Goal: Information Seeking & Learning: Find specific page/section

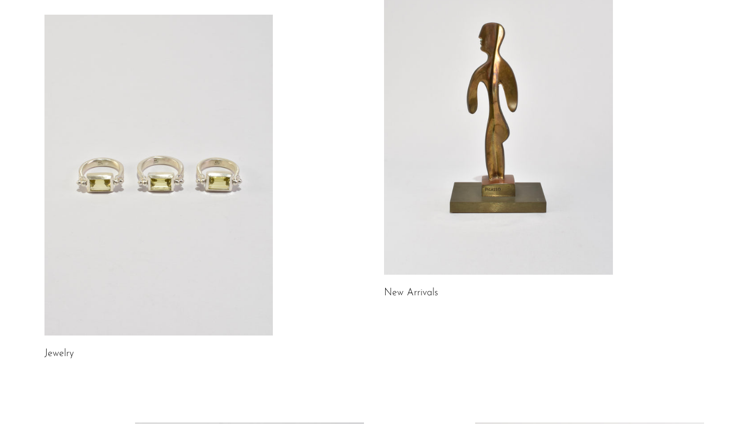
scroll to position [120, 0]
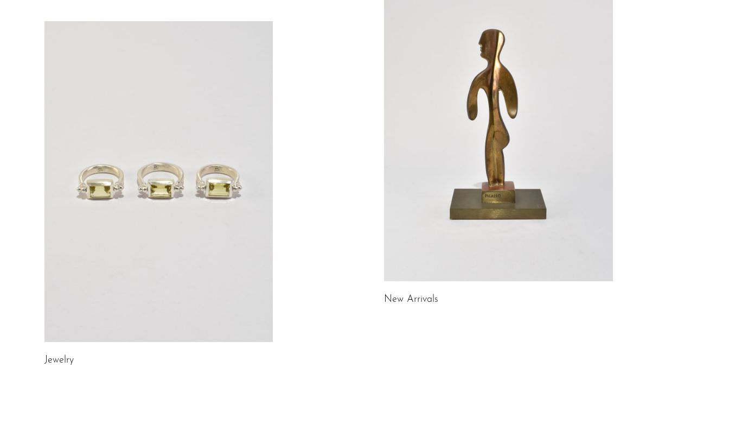
click at [166, 197] on link at bounding box center [158, 181] width 229 height 321
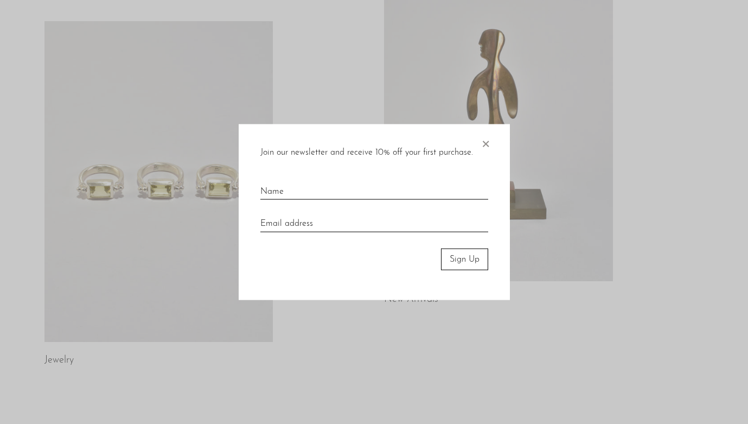
click at [486, 140] on span "×" at bounding box center [485, 141] width 11 height 35
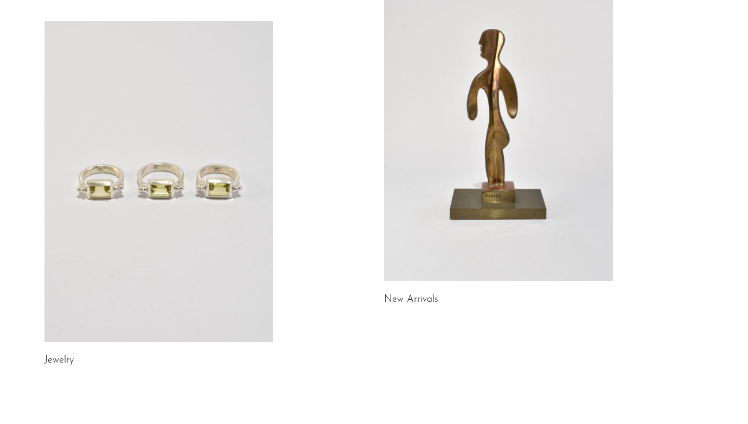
click at [209, 176] on link at bounding box center [158, 181] width 229 height 321
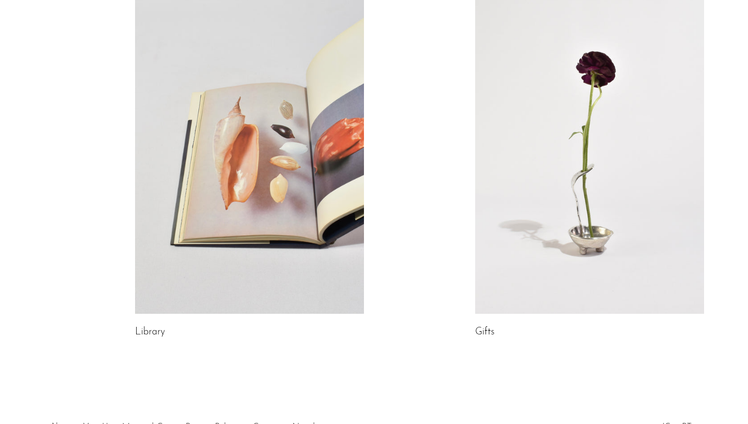
scroll to position [617, 0]
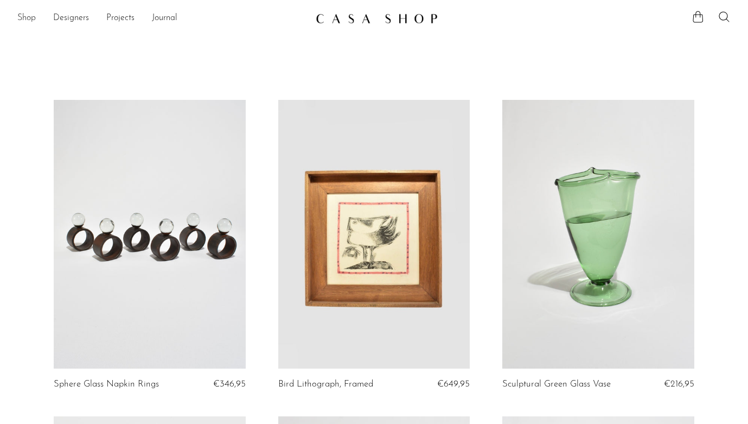
click at [31, 18] on link "Shop" at bounding box center [26, 18] width 18 height 14
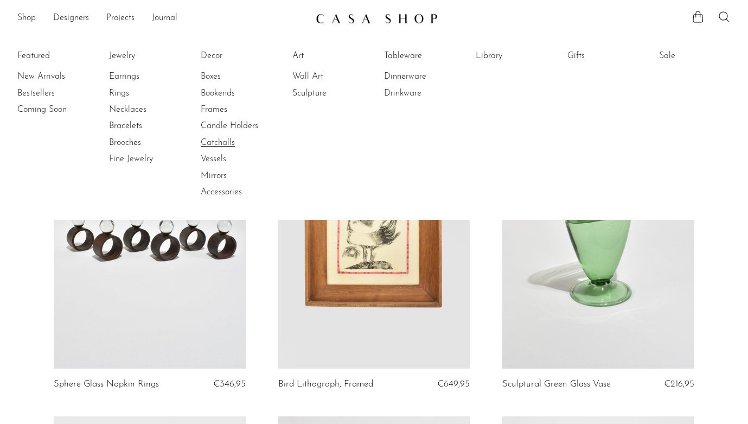
click at [226, 144] on link "Catchalls" at bounding box center [241, 143] width 81 height 12
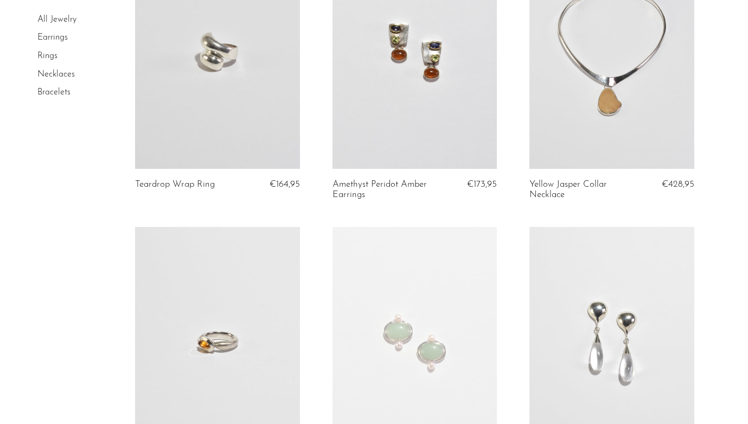
scroll to position [3246, 0]
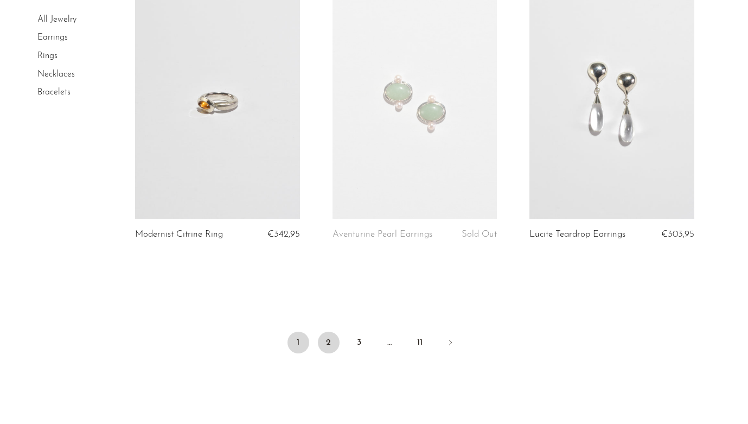
click at [329, 344] on link "2" at bounding box center [329, 342] width 22 height 22
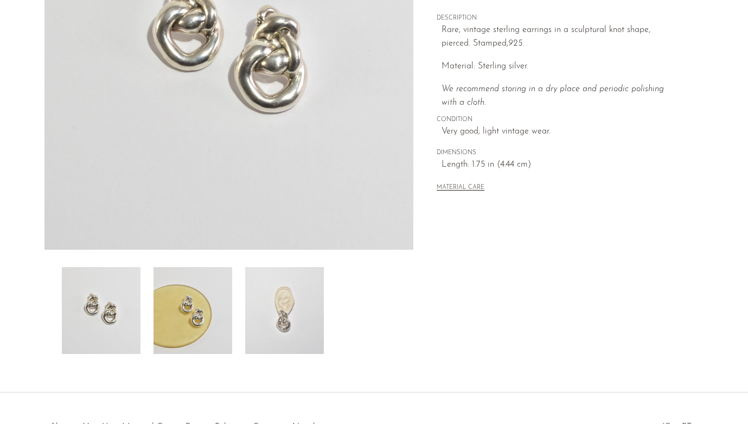
scroll to position [283, 0]
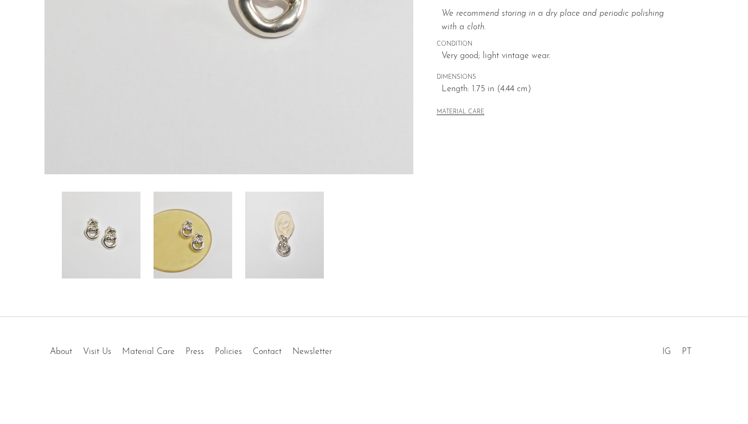
click at [209, 234] on img at bounding box center [192, 234] width 79 height 87
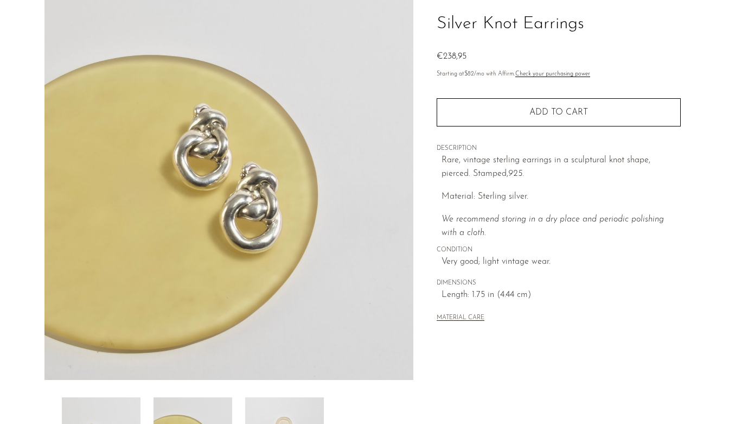
scroll to position [73, 0]
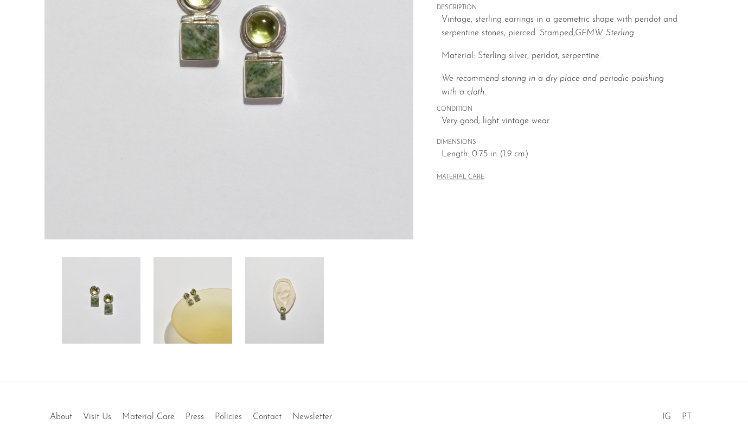
click at [195, 325] on img at bounding box center [192, 300] width 79 height 87
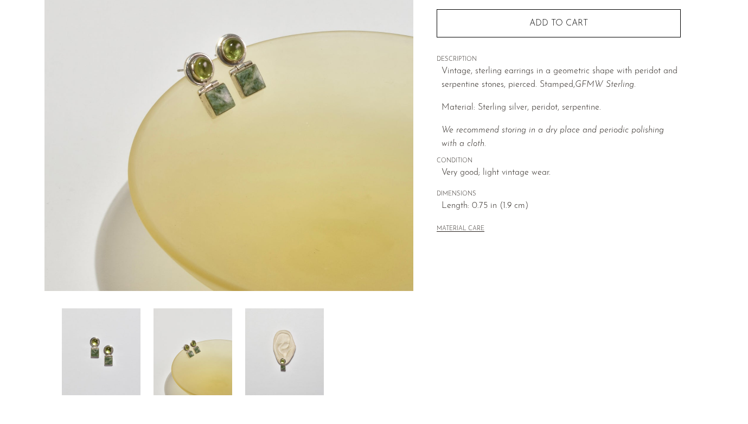
scroll to position [147, 0]
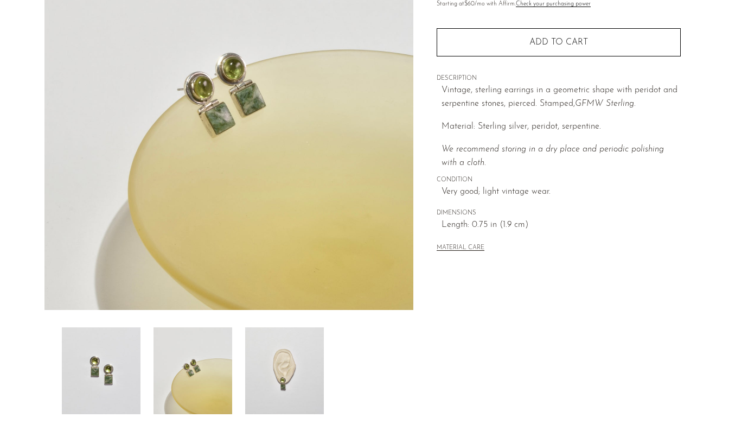
click at [292, 373] on img at bounding box center [284, 370] width 79 height 87
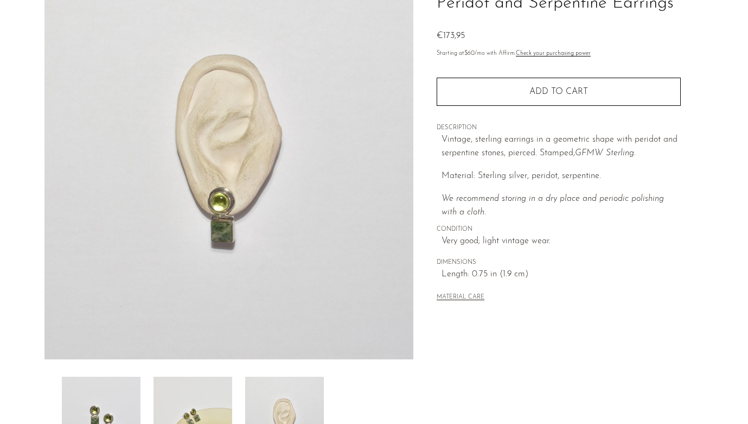
scroll to position [0, 0]
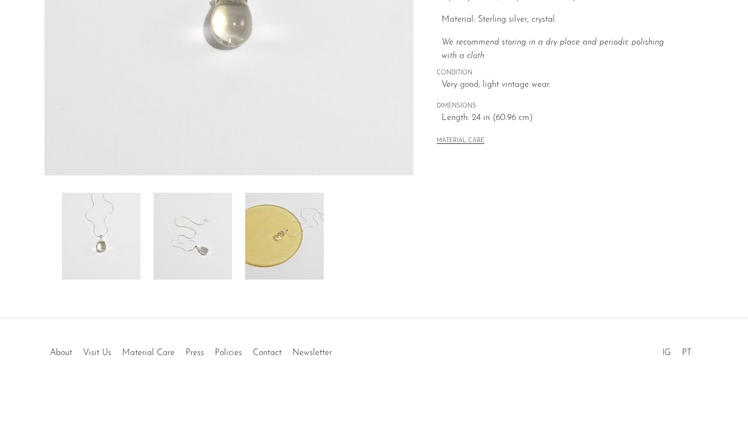
click at [267, 255] on img at bounding box center [284, 236] width 79 height 87
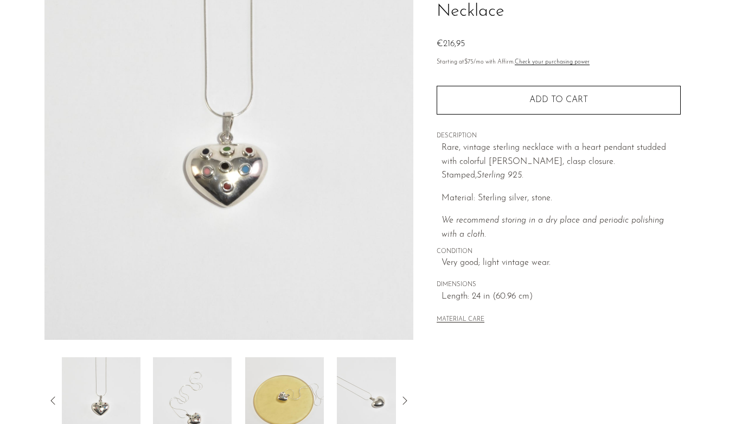
scroll to position [283, 0]
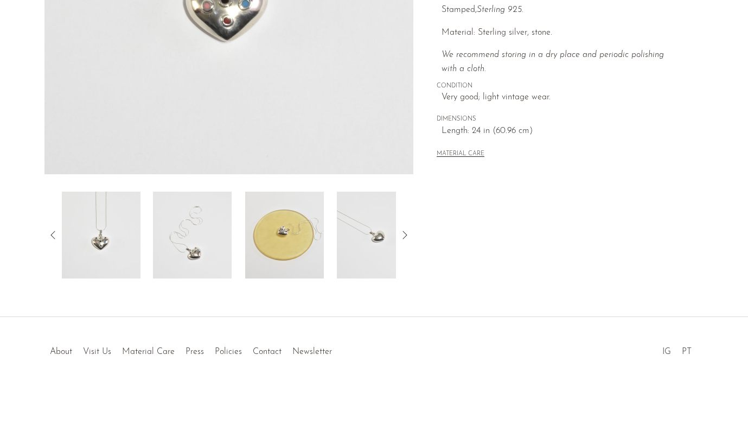
click at [202, 247] on img at bounding box center [192, 234] width 79 height 87
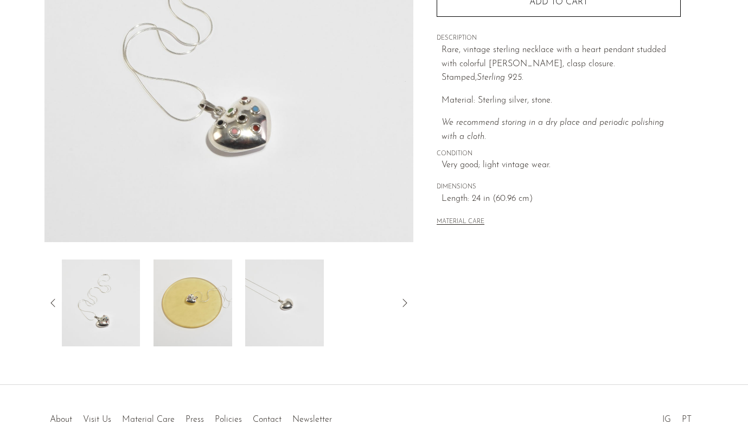
click at [206, 284] on img at bounding box center [192, 302] width 79 height 87
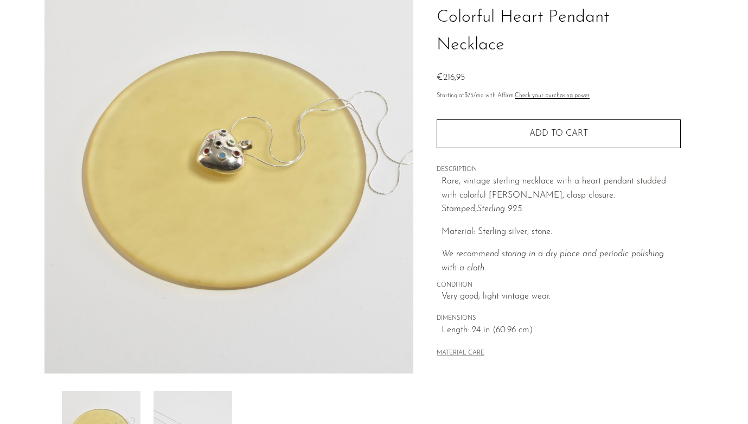
scroll to position [56, 0]
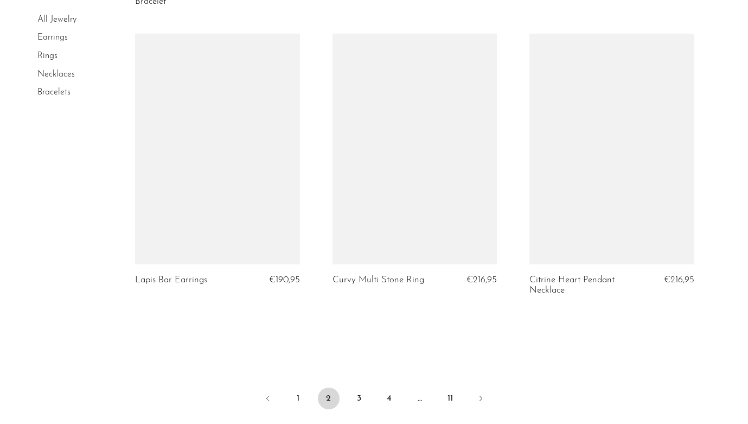
scroll to position [3241, 0]
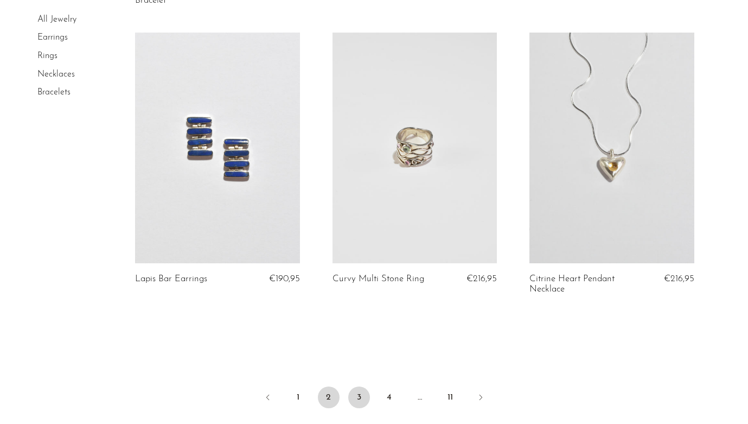
click at [360, 386] on link "3" at bounding box center [359, 397] width 22 height 22
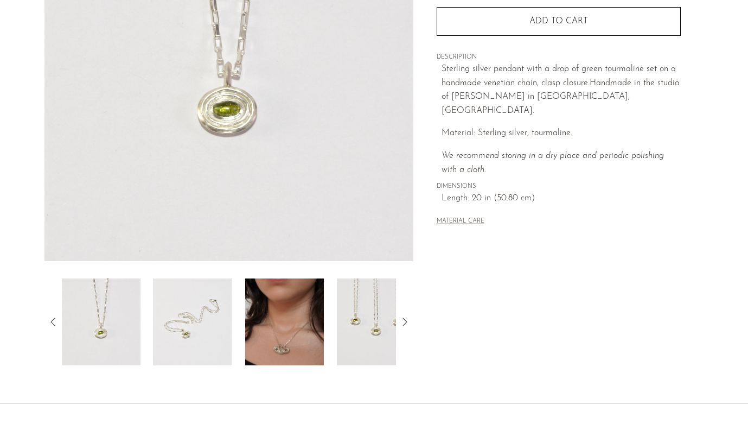
scroll to position [207, 0]
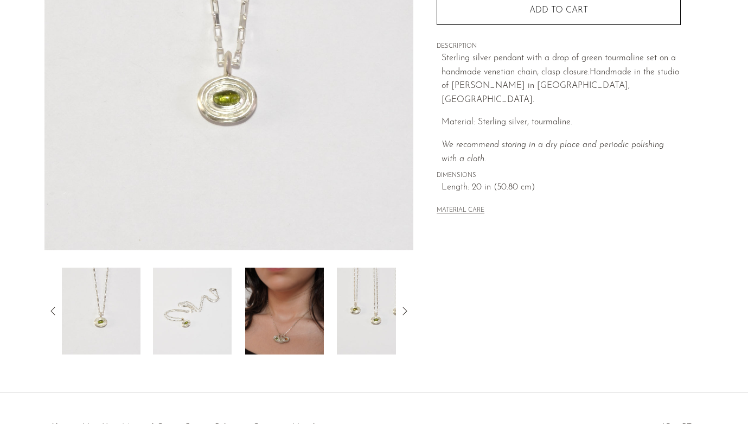
click at [258, 291] on img at bounding box center [284, 310] width 79 height 87
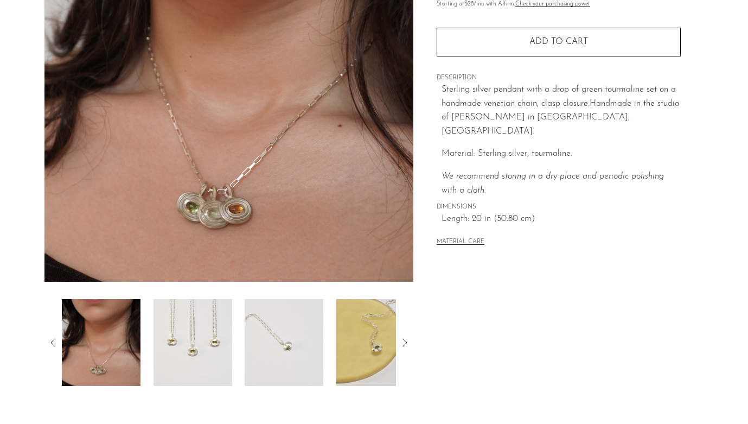
scroll to position [174, 0]
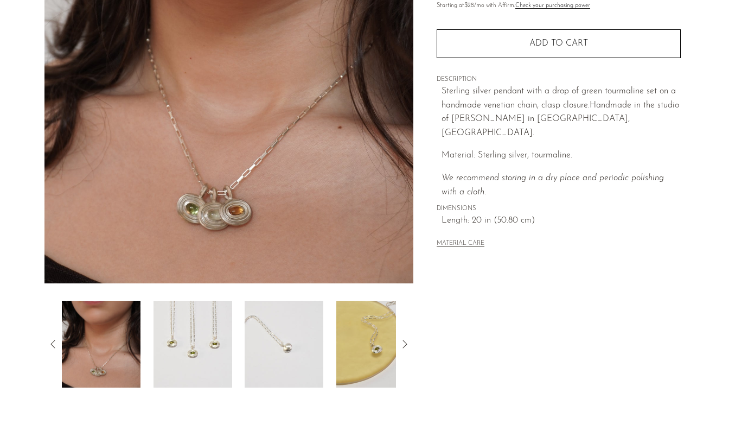
click at [214, 354] on img at bounding box center [192, 343] width 79 height 87
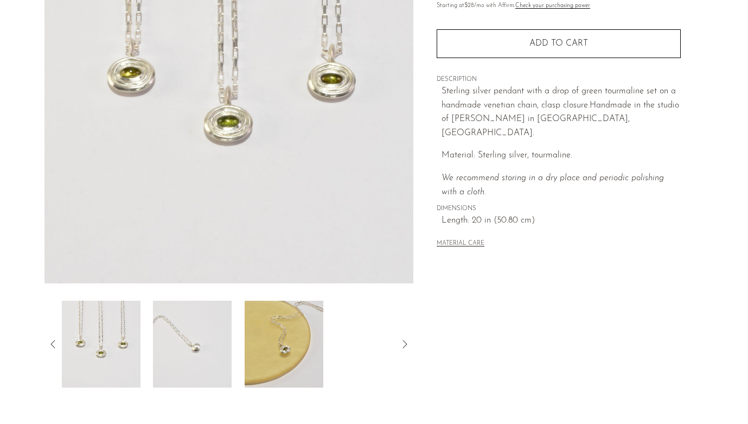
click at [221, 353] on img at bounding box center [192, 343] width 79 height 87
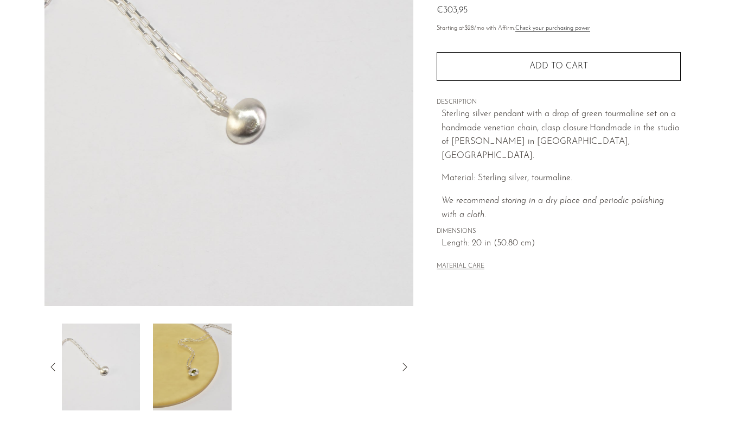
scroll to position [156, 0]
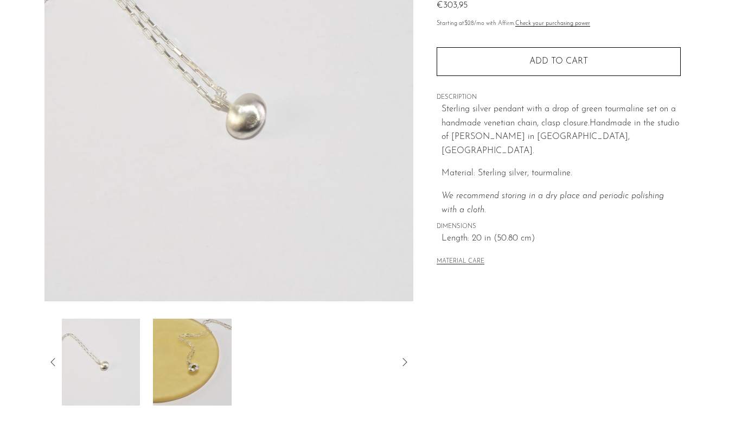
click at [214, 347] on img at bounding box center [192, 361] width 79 height 87
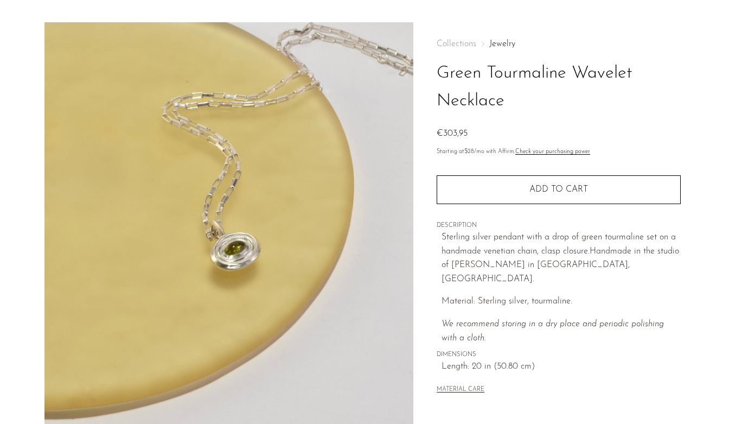
scroll to position [24, 0]
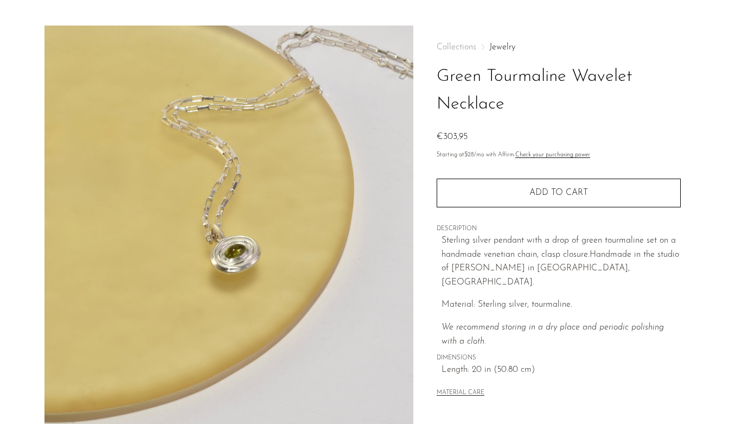
click at [479, 269] on span "andmade in the studio of Lizzie Ames in Brooklyn, NY." at bounding box center [560, 268] width 238 height 36
drag, startPoint x: 479, startPoint y: 268, endPoint x: 458, endPoint y: 267, distance: 20.7
click at [458, 267] on span "andmade in the studio of Lizzie Ames in Brooklyn, NY." at bounding box center [560, 268] width 238 height 36
drag, startPoint x: 458, startPoint y: 267, endPoint x: 480, endPoint y: 270, distance: 22.5
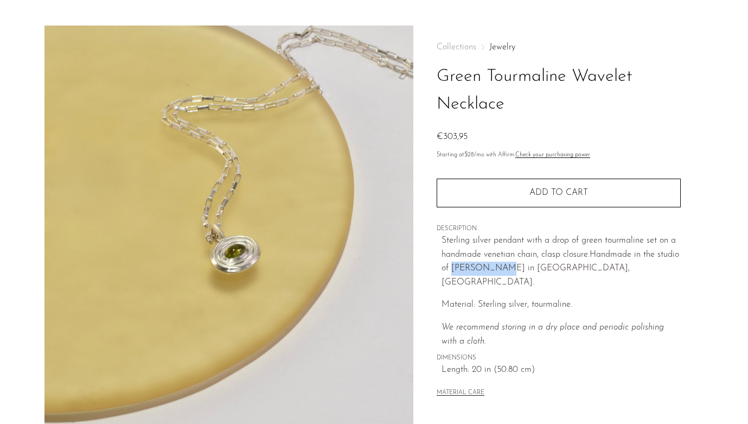
click at [480, 270] on span "andmade in the studio of Lizzie Ames in Brooklyn, NY." at bounding box center [560, 268] width 238 height 36
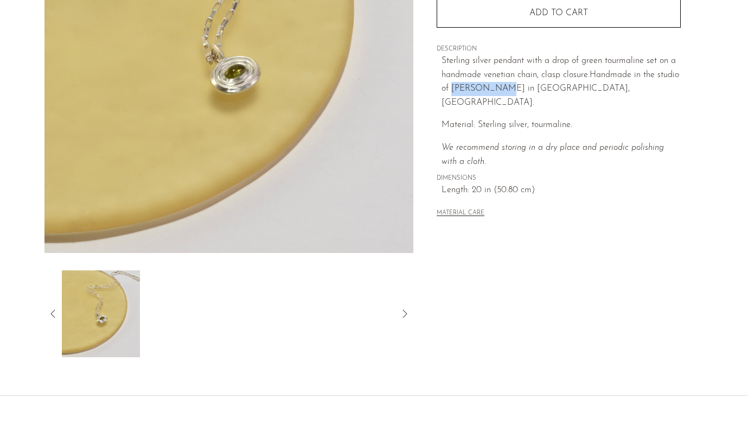
scroll to position [203, 0]
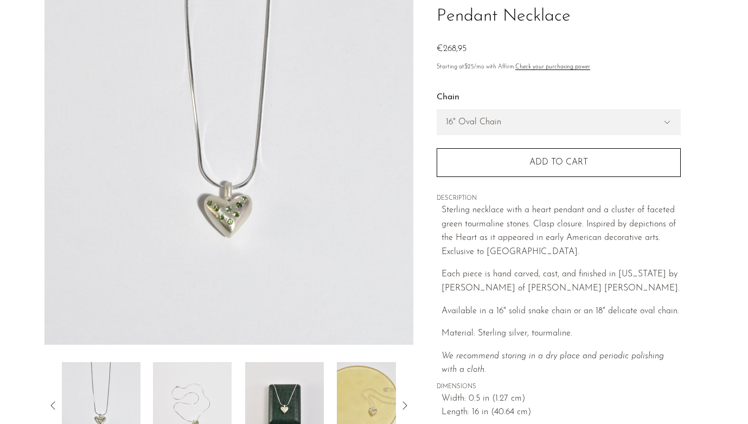
scroll to position [144, 0]
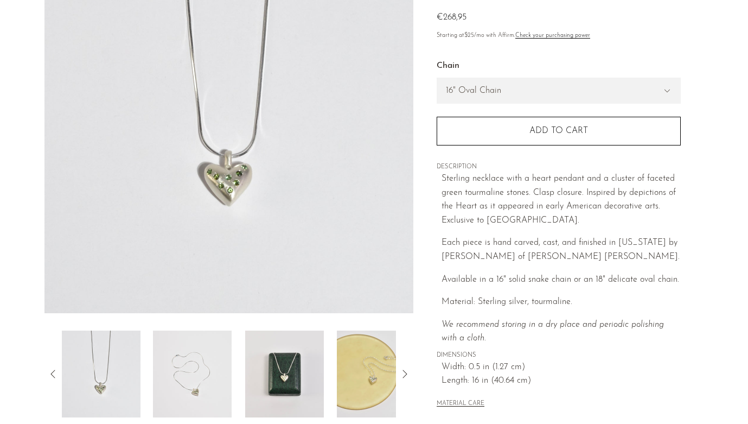
click at [283, 358] on img at bounding box center [284, 373] width 79 height 87
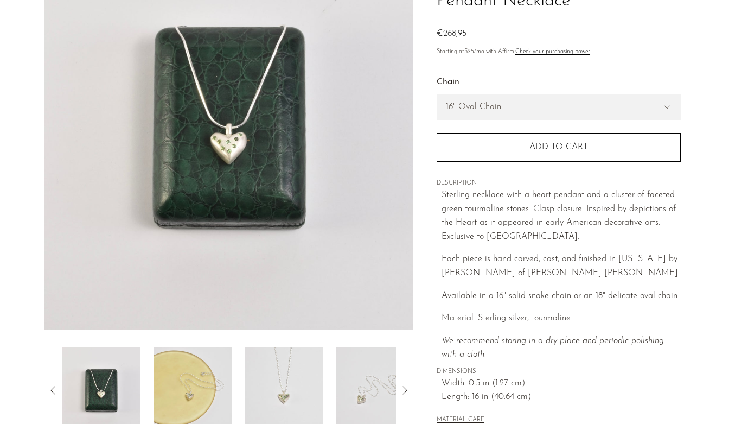
scroll to position [119, 0]
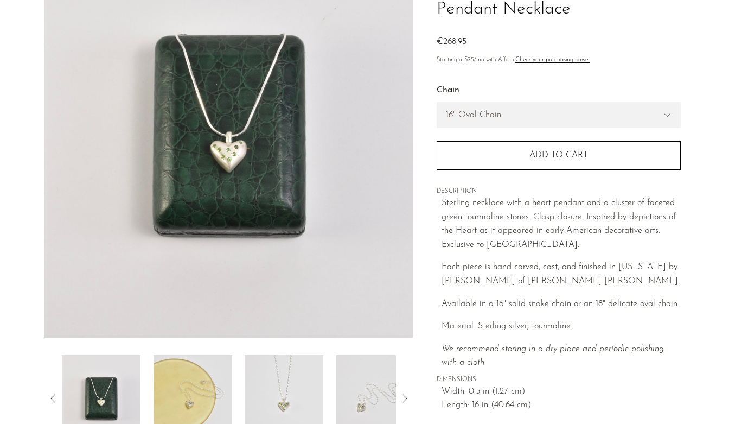
click at [212, 385] on img at bounding box center [192, 398] width 79 height 87
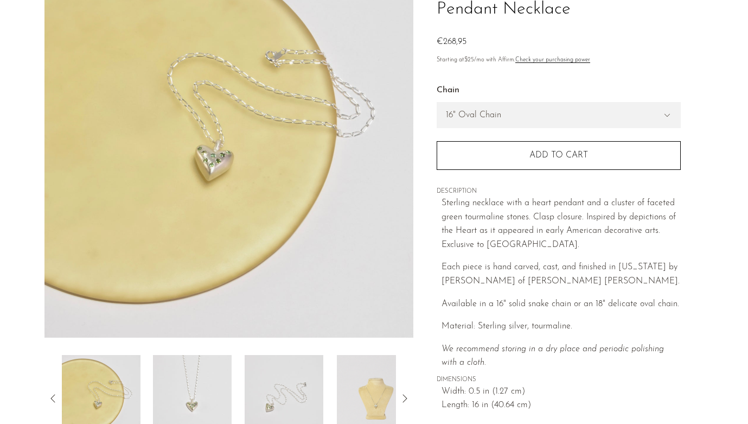
click at [220, 386] on img at bounding box center [192, 398] width 79 height 87
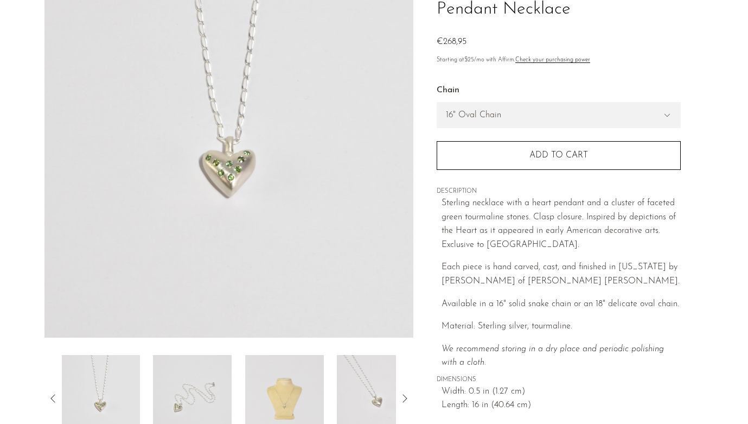
click at [226, 384] on img at bounding box center [192, 398] width 79 height 87
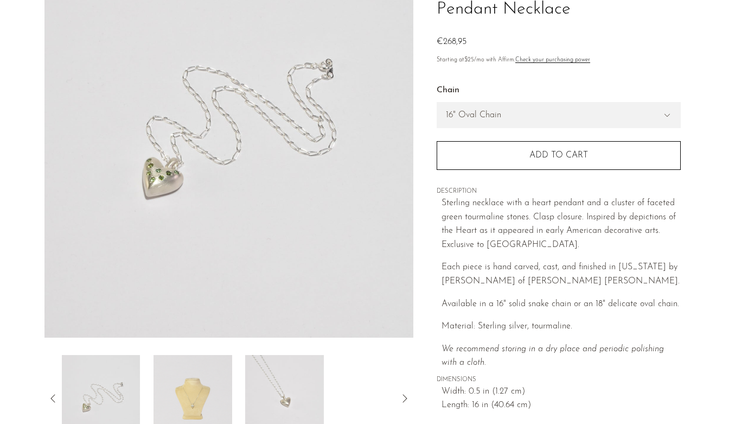
click at [478, 96] on label "Chain" at bounding box center [559, 91] width 244 height 14
click at [478, 117] on select "16" Oval Chain 16" Snake Chain" at bounding box center [558, 114] width 243 height 25
click at [499, 113] on select "16" Oval Chain 16" Snake Chain" at bounding box center [558, 114] width 243 height 25
select select "16" Oval Chain"
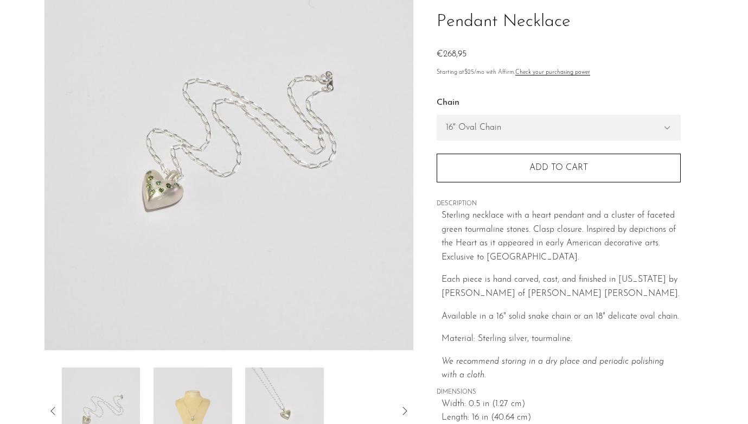
scroll to position [112, 0]
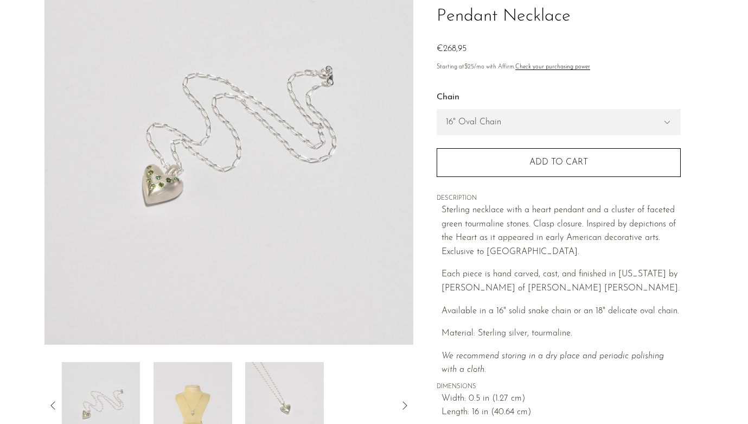
click at [513, 286] on span "Each piece is hand carved, cast, and finished in New York by Owen Dunton of Dun…" at bounding box center [560, 281] width 238 height 23
drag, startPoint x: 513, startPoint y: 286, endPoint x: 537, endPoint y: 284, distance: 24.5
click at [537, 284] on span "Each piece is hand carved, cast, and finished in New York by Owen Dunton of Dun…" at bounding box center [560, 281] width 238 height 23
copy span "Dunton Ellerkamp"
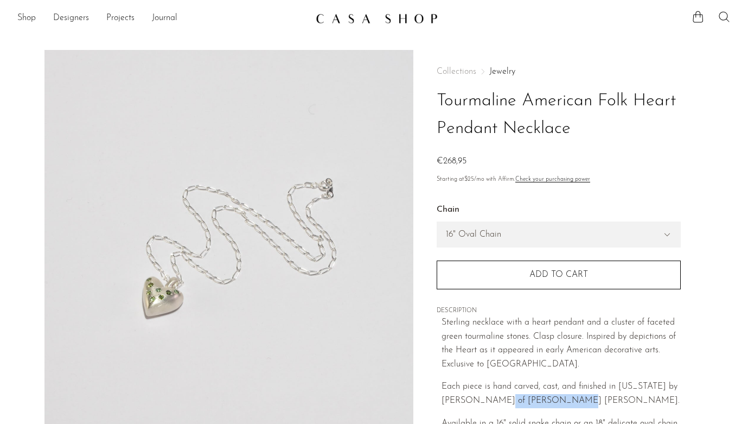
click at [725, 18] on icon at bounding box center [723, 16] width 13 height 13
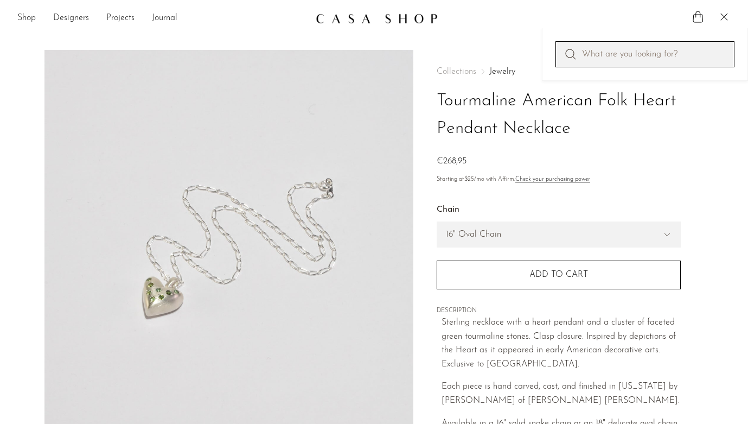
paste input "Dunton Ellerkamp"
type input "Dunton Ellerkamp"
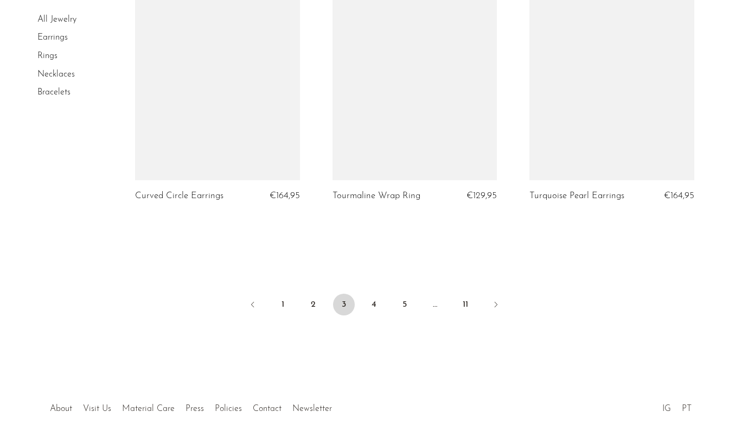
scroll to position [3321, 0]
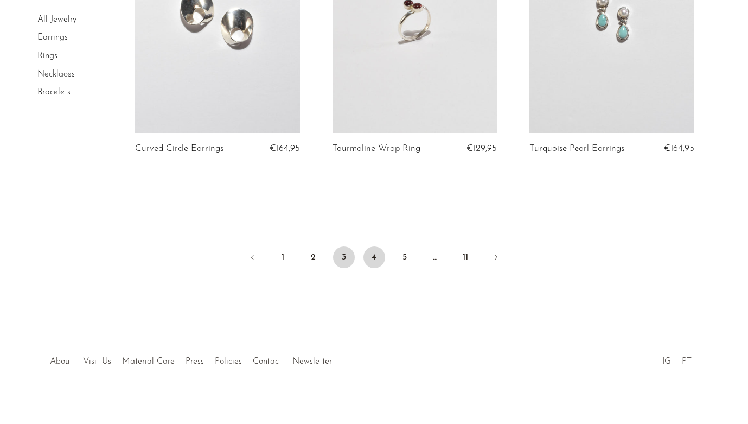
click at [373, 247] on link "4" at bounding box center [374, 257] width 22 height 22
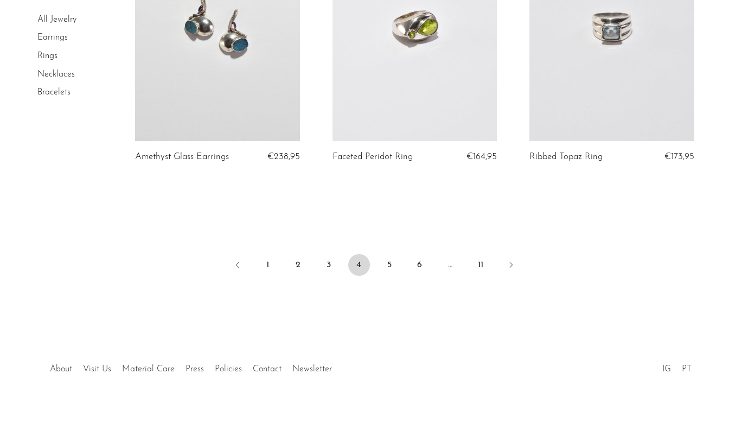
scroll to position [3331, 0]
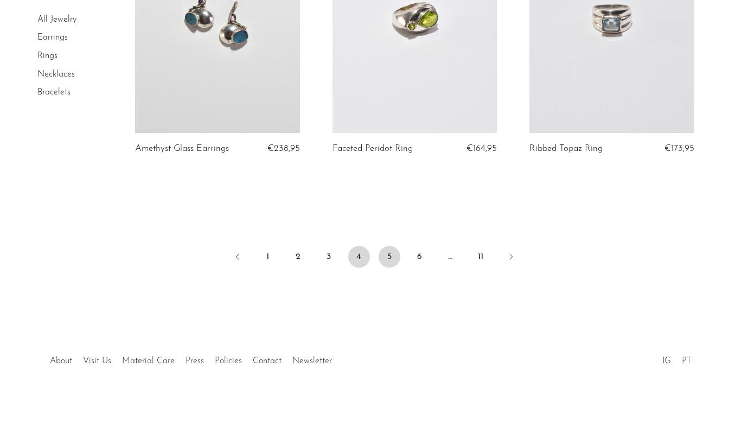
click at [391, 258] on link "5" at bounding box center [390, 257] width 22 height 22
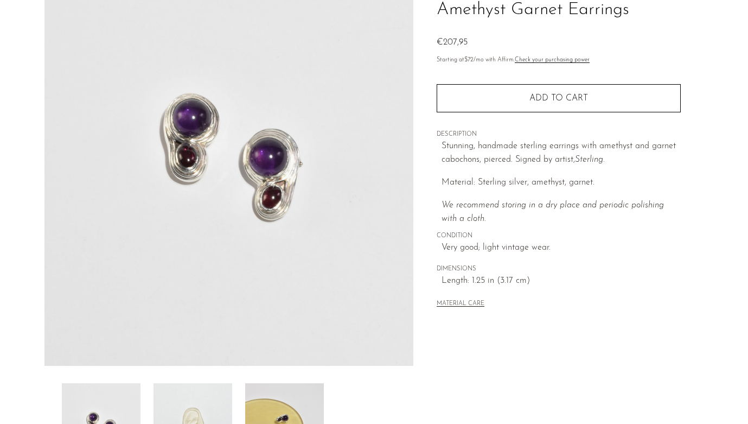
scroll to position [98, 0]
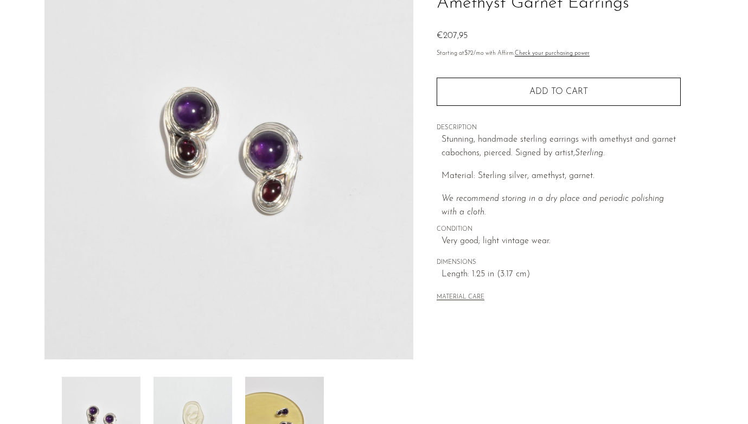
click at [268, 394] on img at bounding box center [284, 419] width 79 height 87
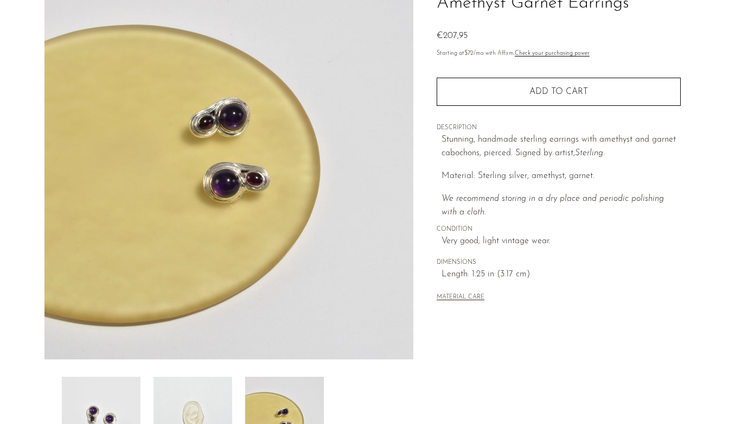
click at [224, 389] on img at bounding box center [192, 419] width 79 height 87
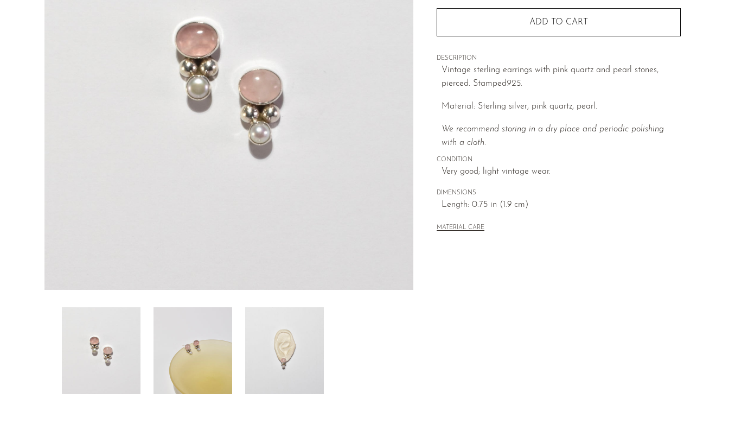
scroll to position [283, 0]
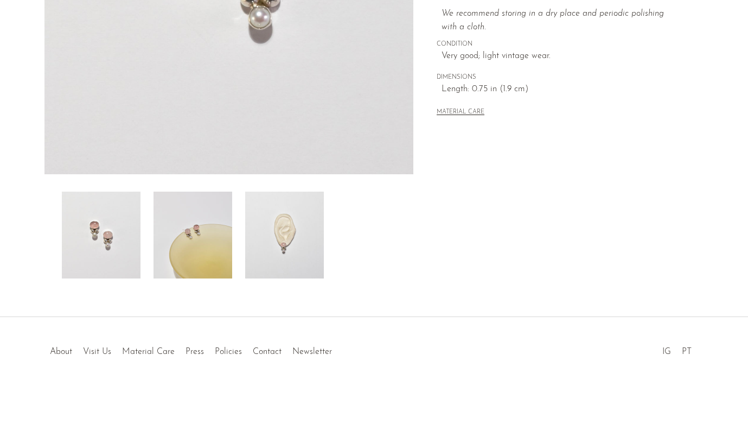
click at [206, 240] on img at bounding box center [192, 234] width 79 height 87
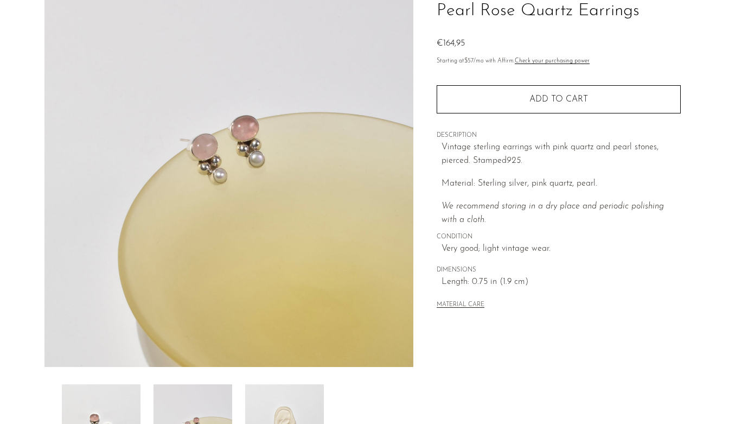
scroll to position [76, 0]
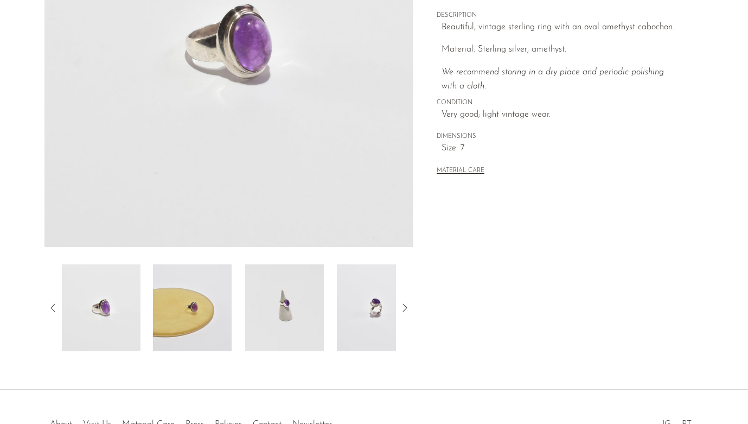
click at [206, 304] on img at bounding box center [192, 307] width 79 height 87
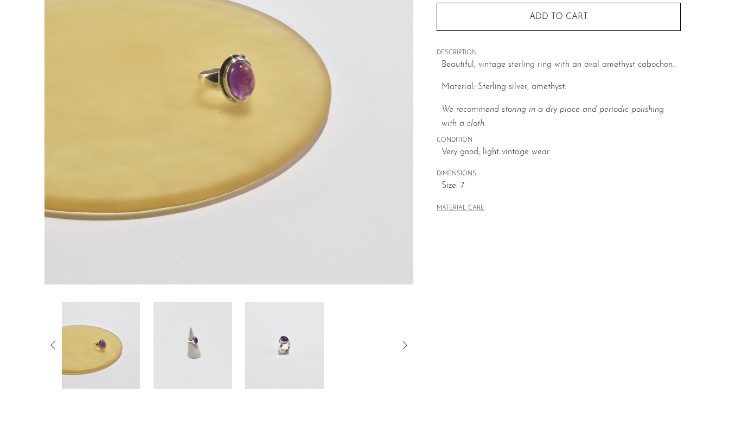
scroll to position [169, 0]
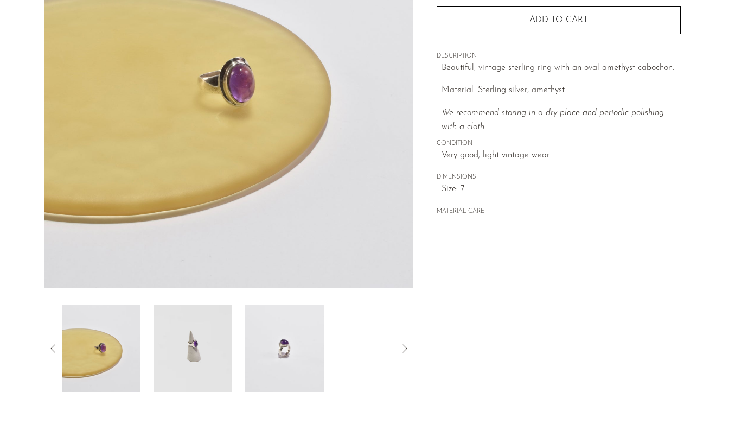
click at [207, 347] on img at bounding box center [192, 348] width 79 height 87
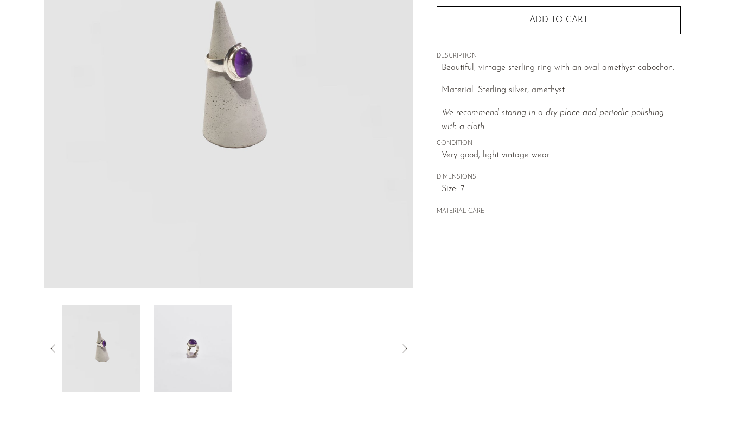
click at [217, 348] on img at bounding box center [192, 348] width 79 height 87
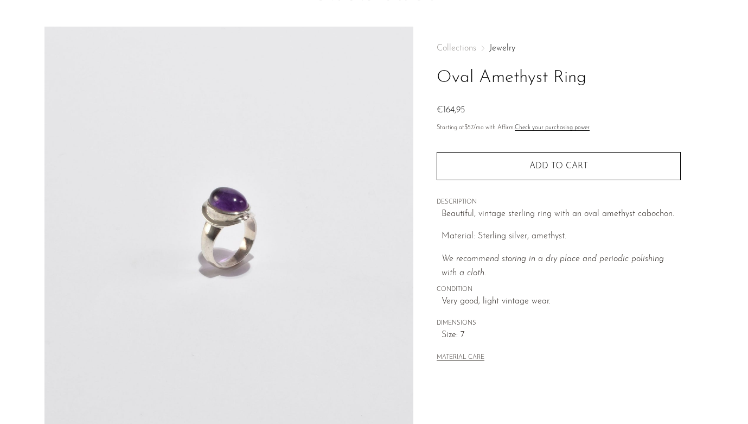
scroll to position [20, 0]
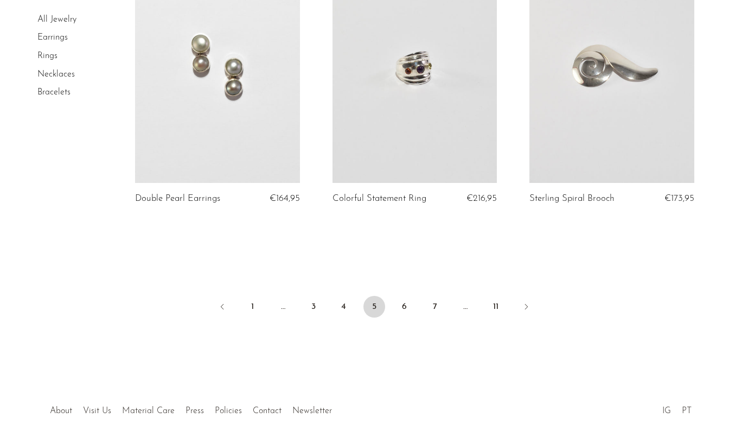
scroll to position [3263, 0]
click at [408, 309] on link "6" at bounding box center [405, 305] width 22 height 22
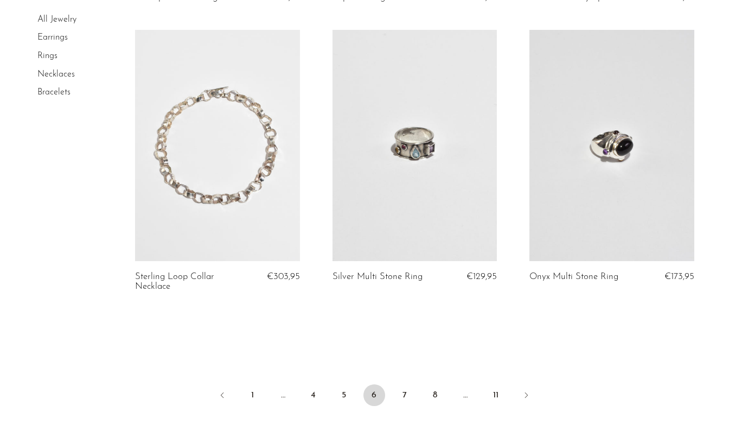
scroll to position [3211, 0]
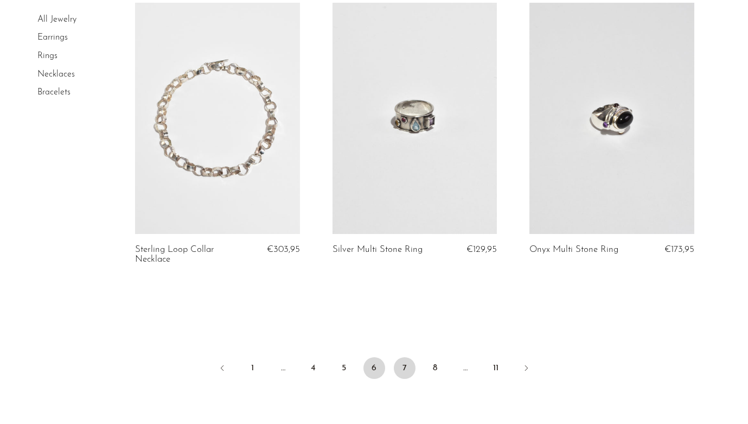
click at [409, 363] on link "7" at bounding box center [405, 368] width 22 height 22
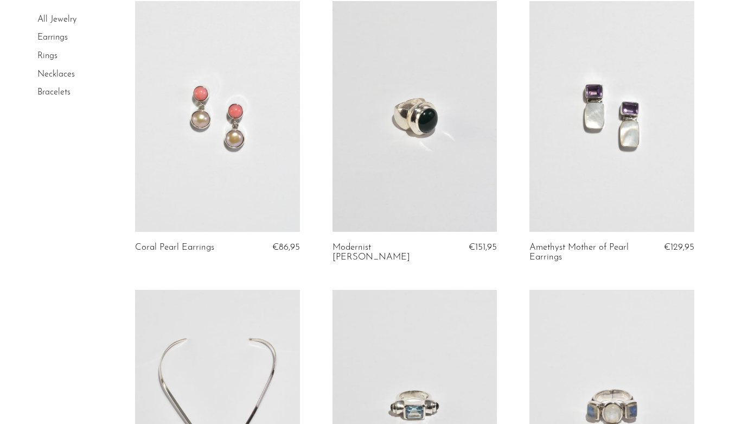
scroll to position [677, 0]
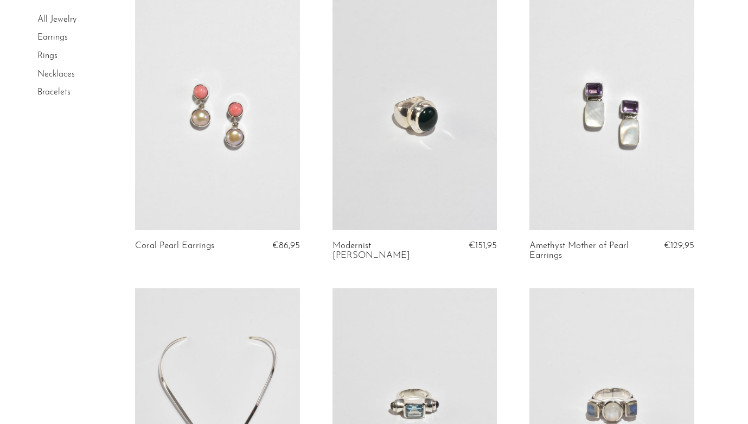
click at [248, 90] on link at bounding box center [217, 114] width 165 height 230
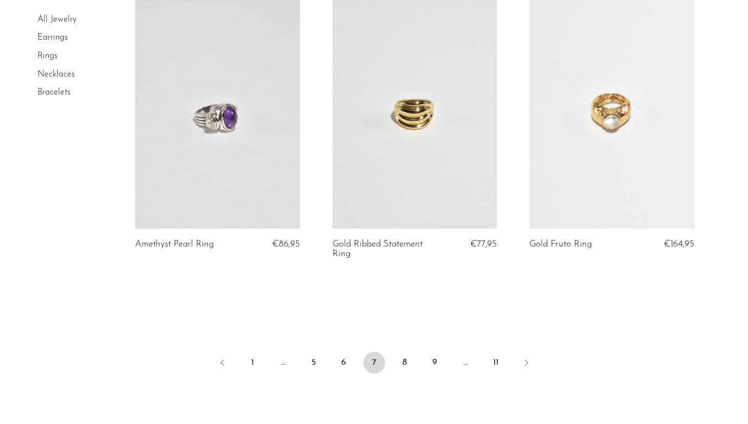
scroll to position [3229, 0]
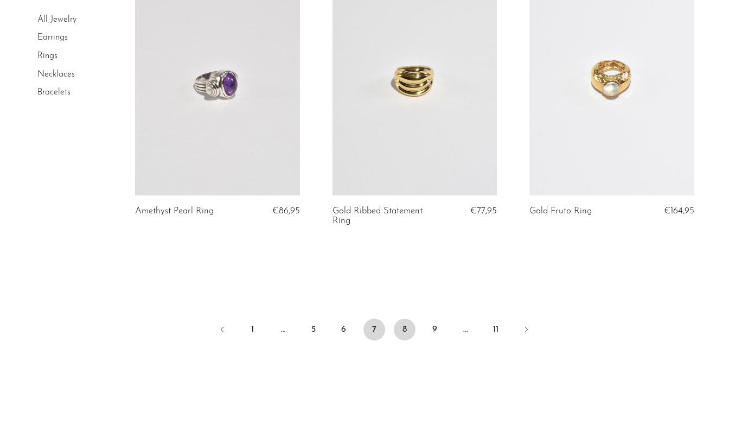
click at [407, 329] on link "8" at bounding box center [405, 329] width 22 height 22
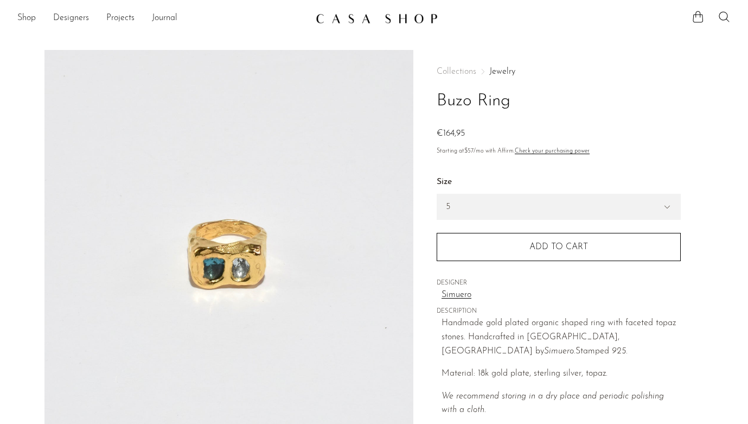
click at [461, 294] on link "Simuero" at bounding box center [560, 295] width 239 height 14
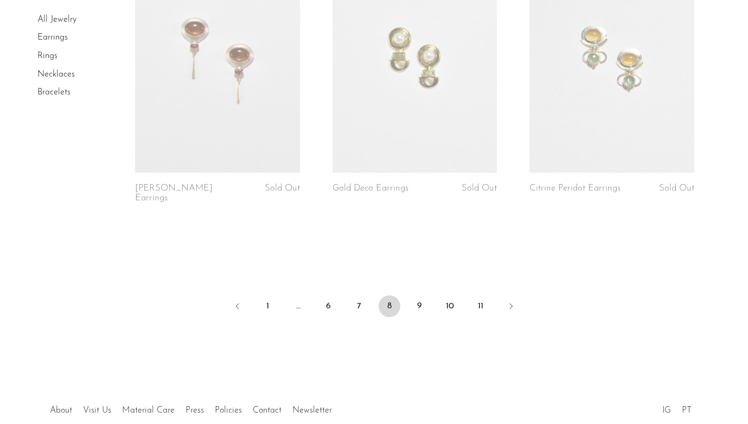
scroll to position [3341, 0]
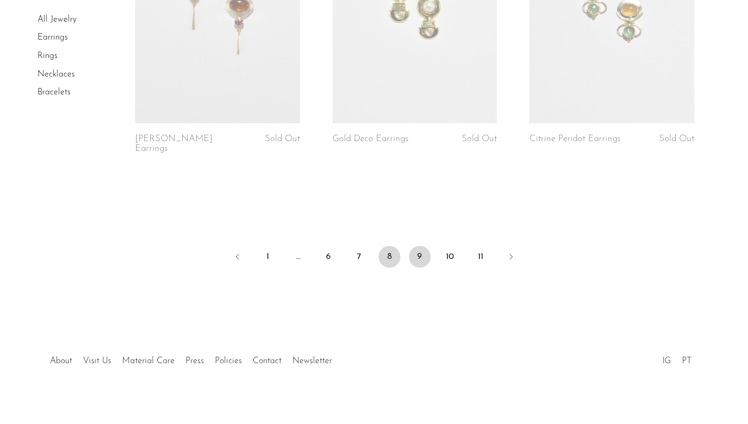
click at [427, 246] on link "9" at bounding box center [420, 257] width 22 height 22
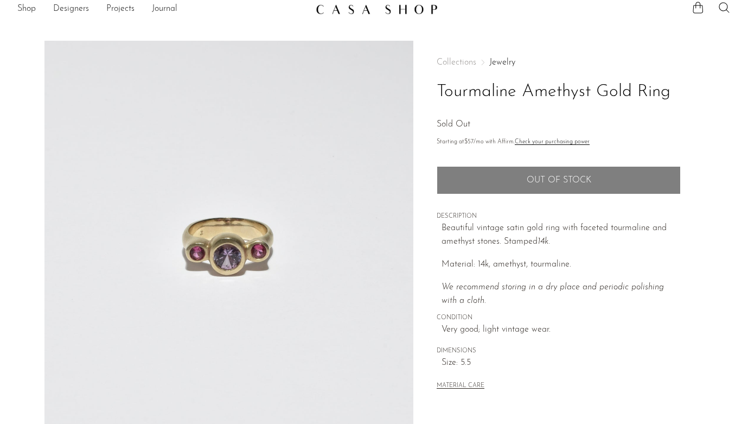
scroll to position [10, 0]
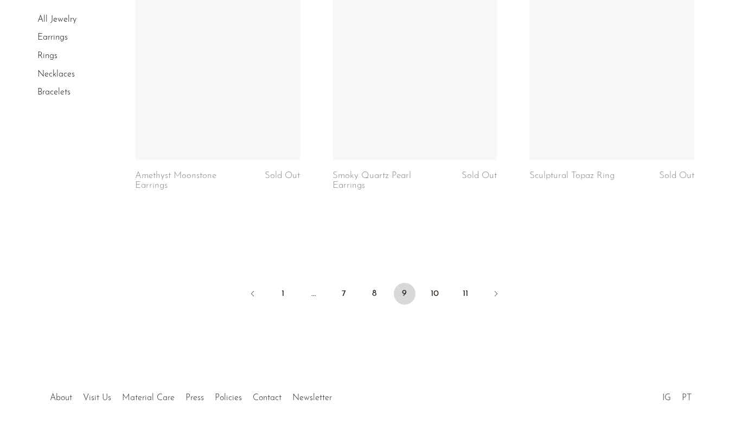
scroll to position [3331, 0]
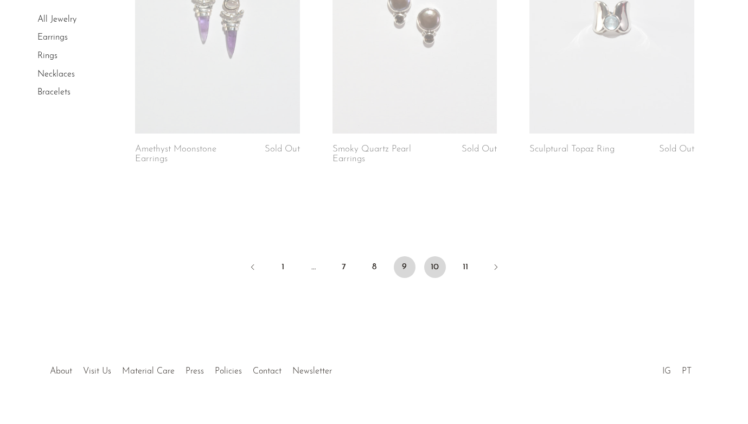
click at [437, 256] on link "10" at bounding box center [435, 267] width 22 height 22
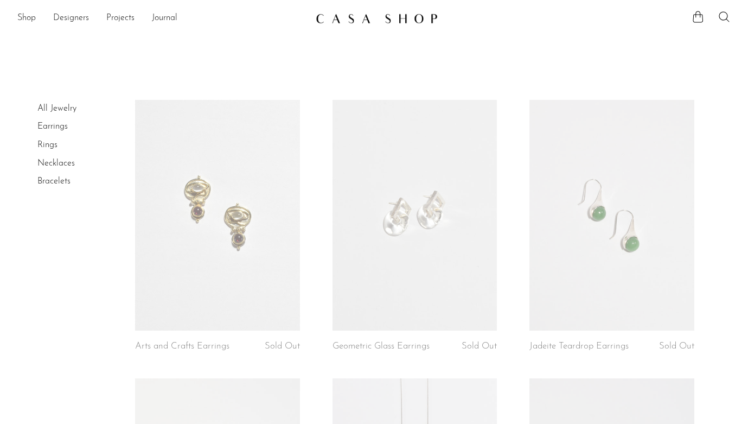
click at [64, 163] on link "Necklaces" at bounding box center [55, 163] width 37 height 9
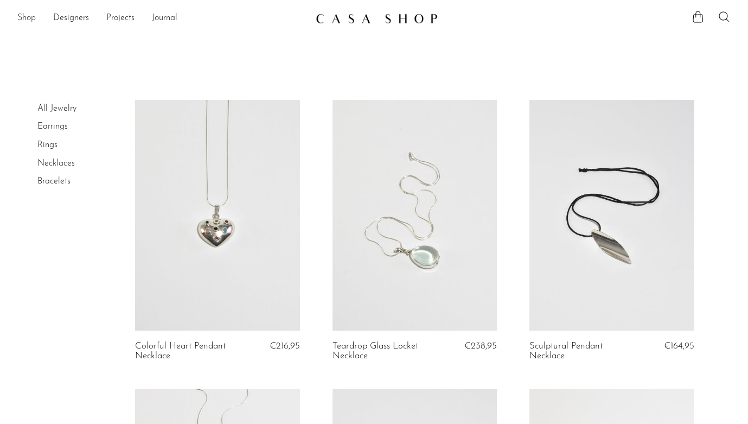
click at [29, 15] on link "Shop" at bounding box center [26, 18] width 18 height 14
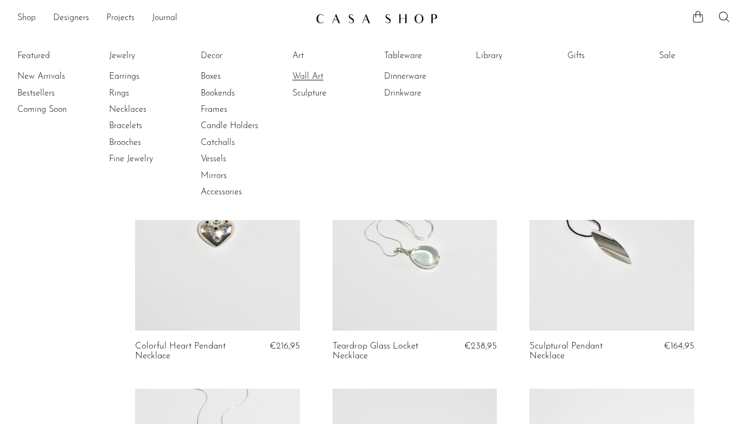
click at [307, 76] on link "Wall Art" at bounding box center [332, 77] width 81 height 12
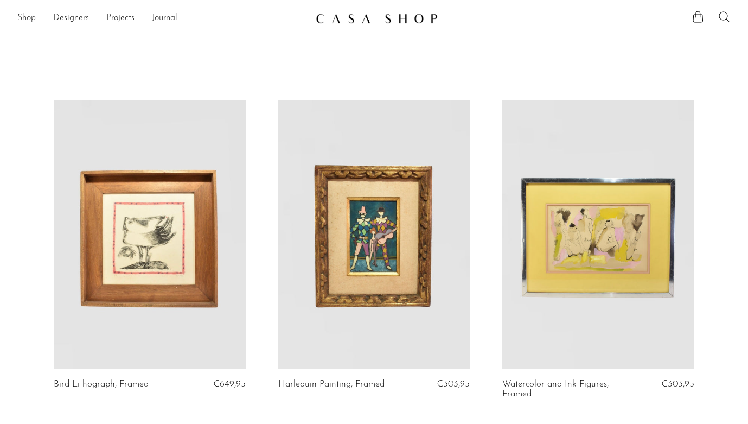
click at [23, 15] on link "Shop" at bounding box center [26, 18] width 18 height 14
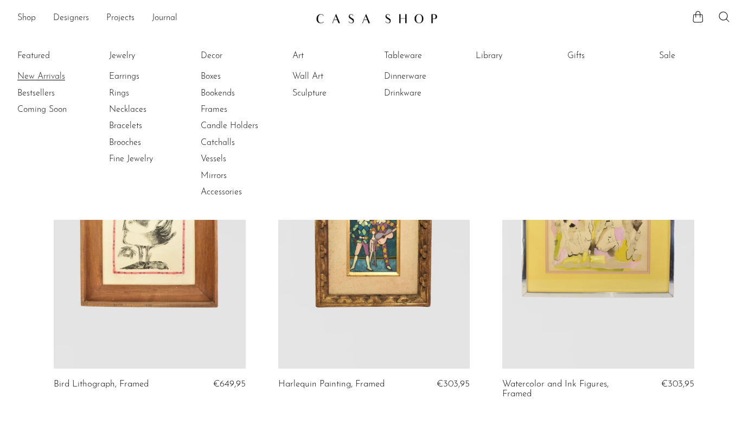
click at [54, 73] on link "New Arrivals" at bounding box center [57, 77] width 81 height 12
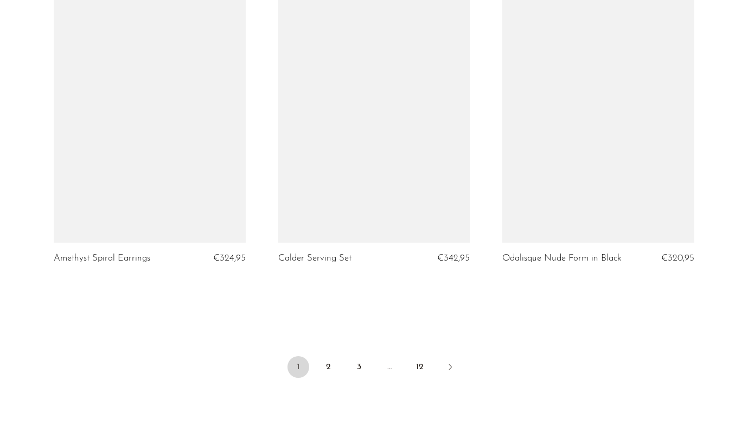
scroll to position [3642, 0]
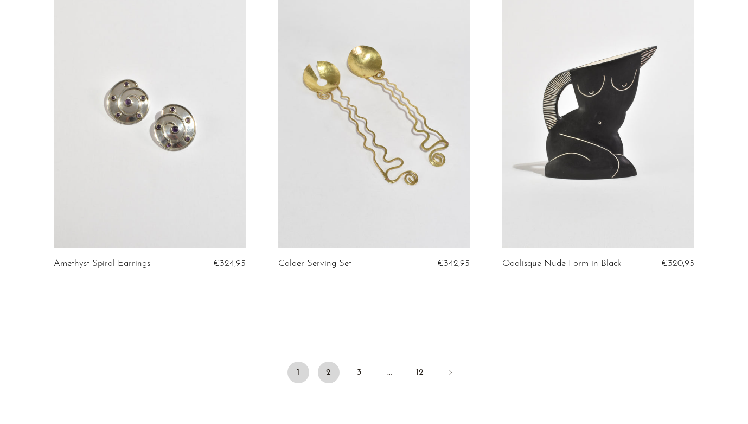
click at [334, 367] on link "2" at bounding box center [329, 372] width 22 height 22
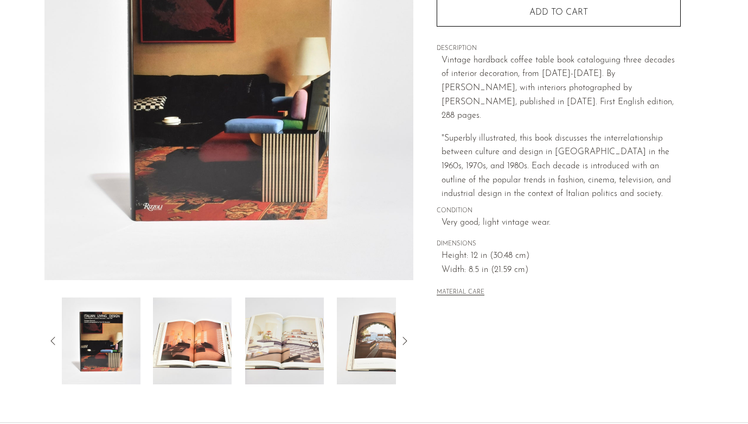
scroll to position [283, 0]
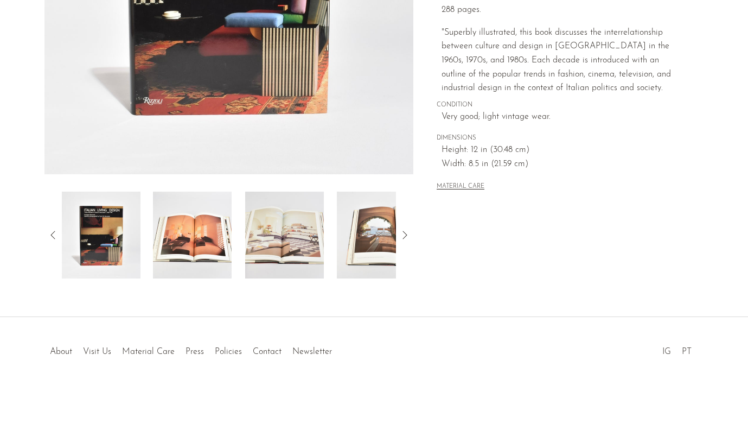
click at [189, 262] on img at bounding box center [192, 234] width 79 height 87
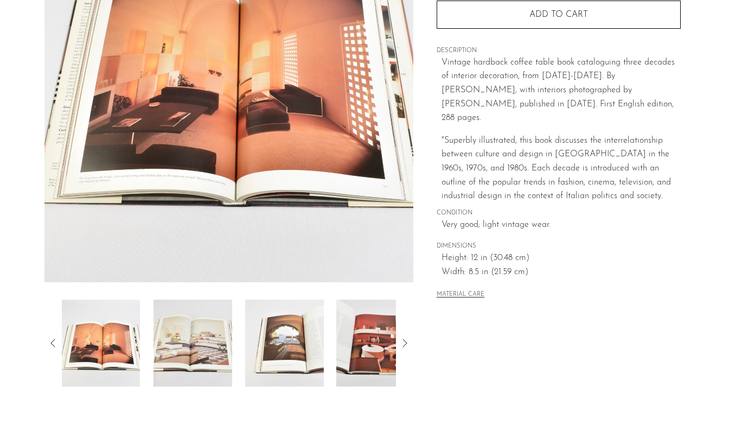
scroll to position [174, 0]
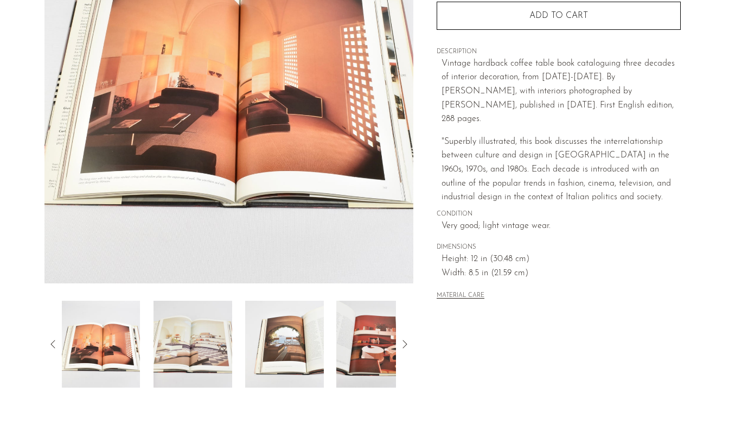
click at [190, 336] on img at bounding box center [192, 343] width 79 height 87
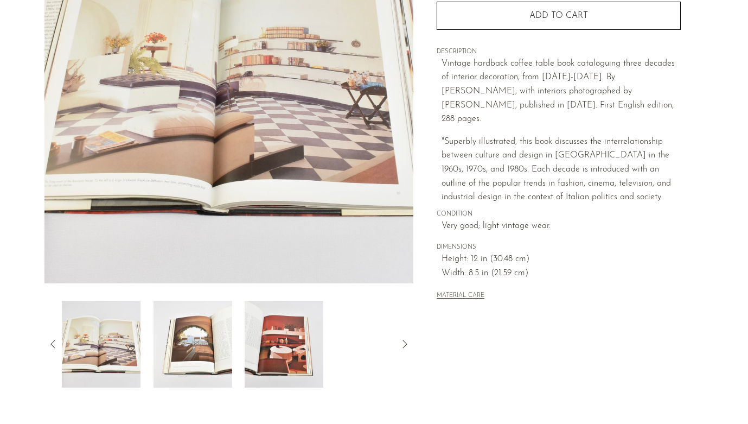
click at [219, 330] on img at bounding box center [192, 343] width 79 height 87
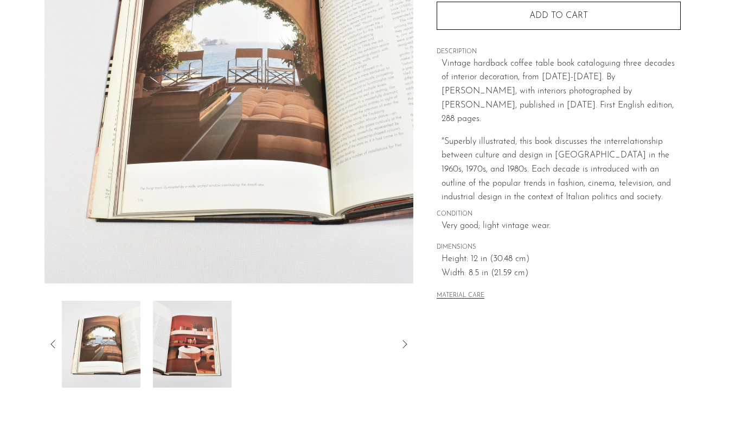
click at [219, 330] on img at bounding box center [192, 343] width 79 height 87
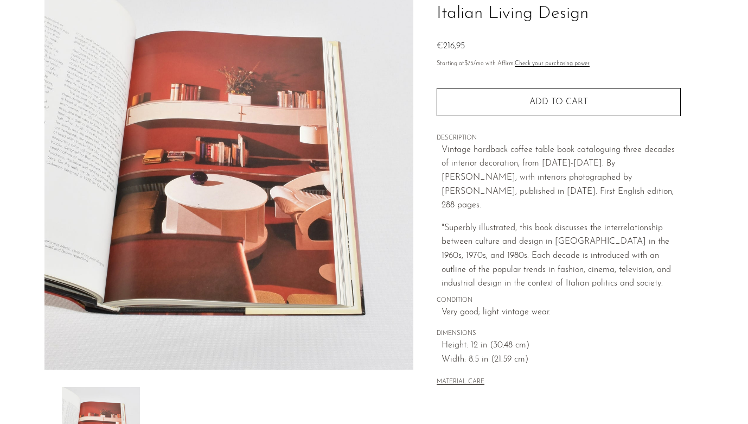
scroll to position [81, 0]
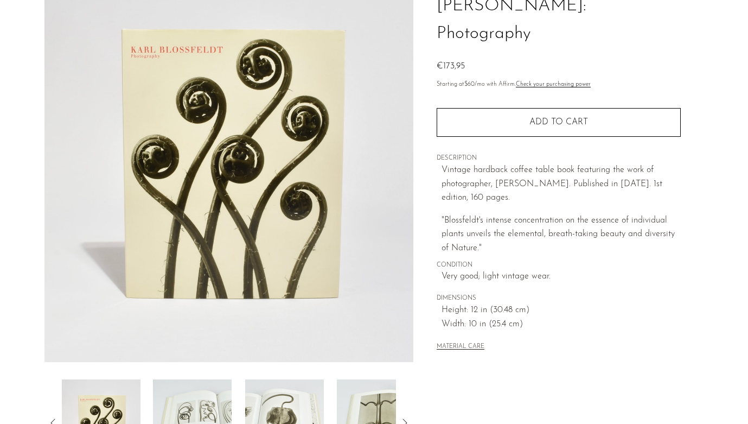
scroll to position [95, 0]
click at [203, 396] on img at bounding box center [192, 422] width 79 height 87
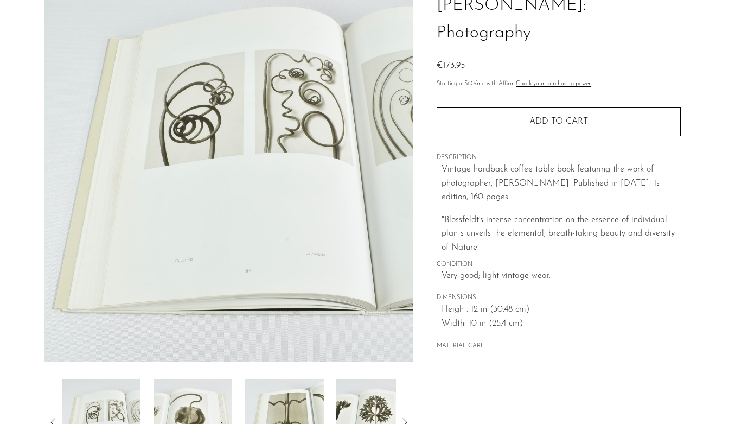
click at [211, 397] on img at bounding box center [192, 422] width 79 height 87
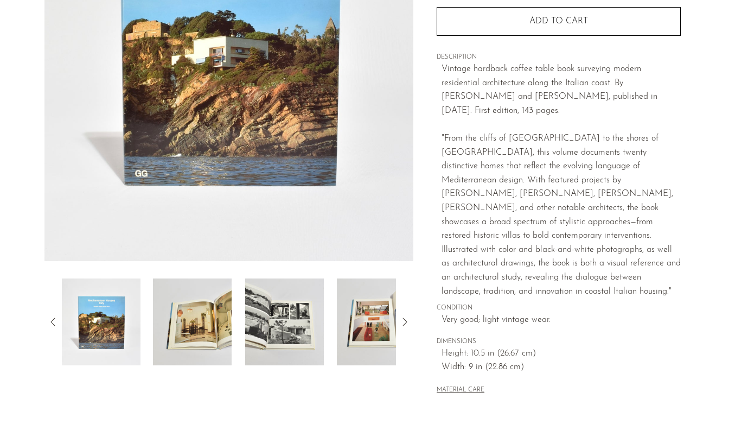
scroll to position [207, 0]
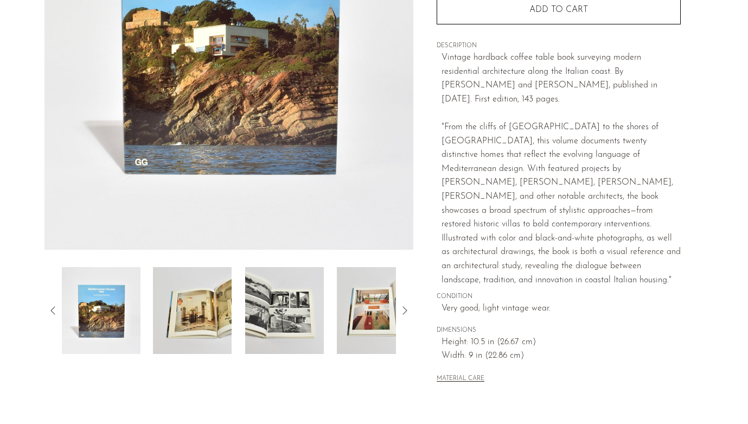
click at [202, 323] on img at bounding box center [192, 310] width 79 height 87
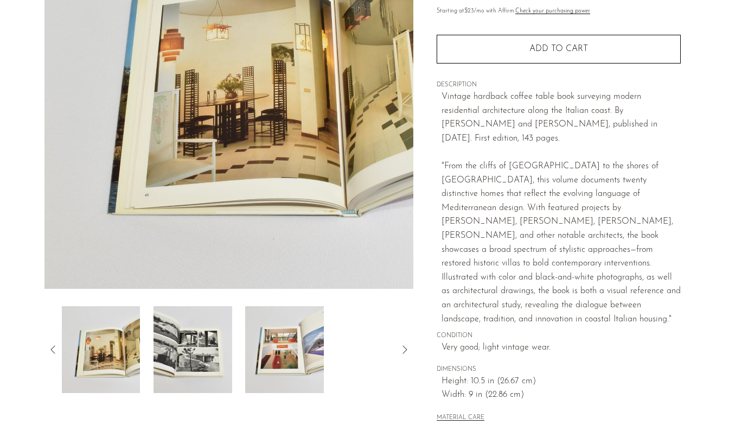
scroll to position [158, 0]
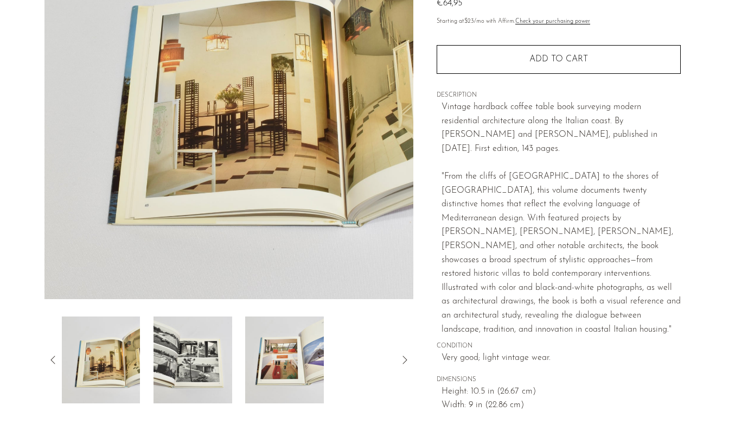
click at [208, 347] on img at bounding box center [192, 359] width 79 height 87
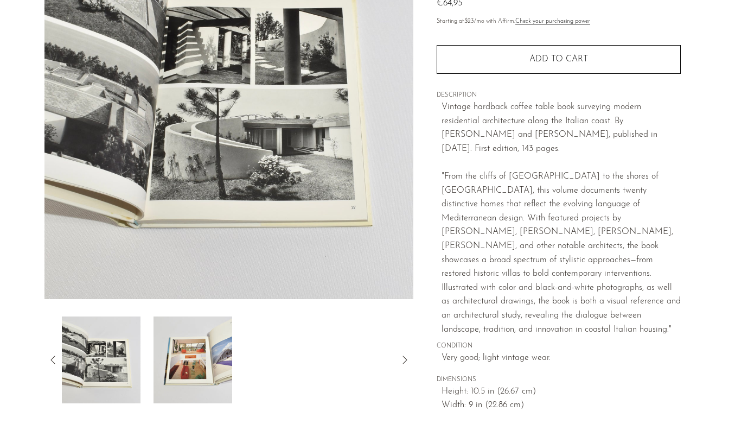
click at [212, 349] on img at bounding box center [192, 359] width 79 height 87
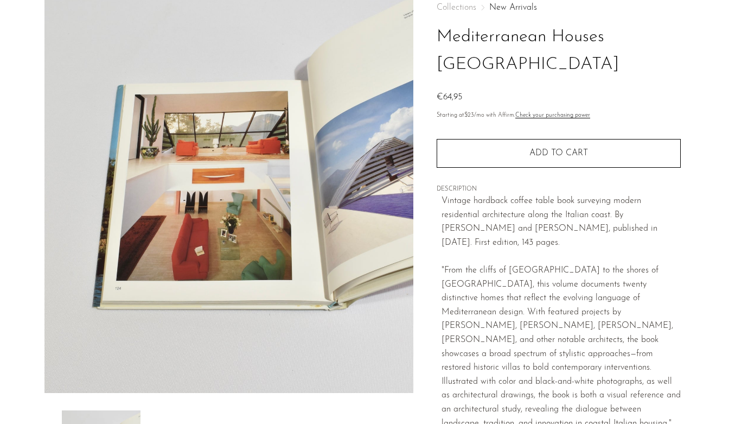
scroll to position [21, 0]
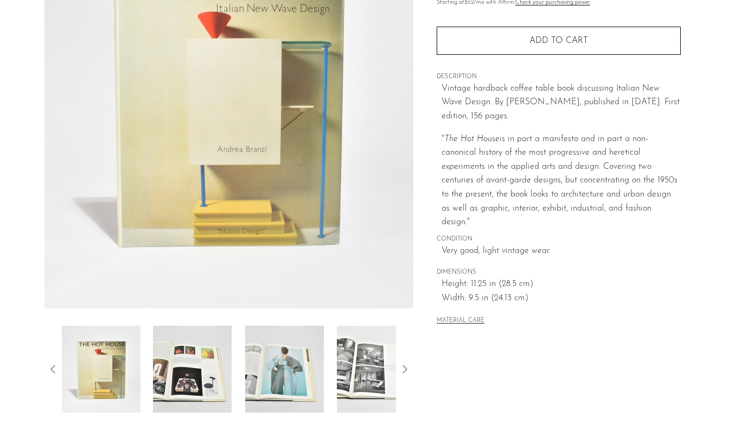
scroll to position [209, 0]
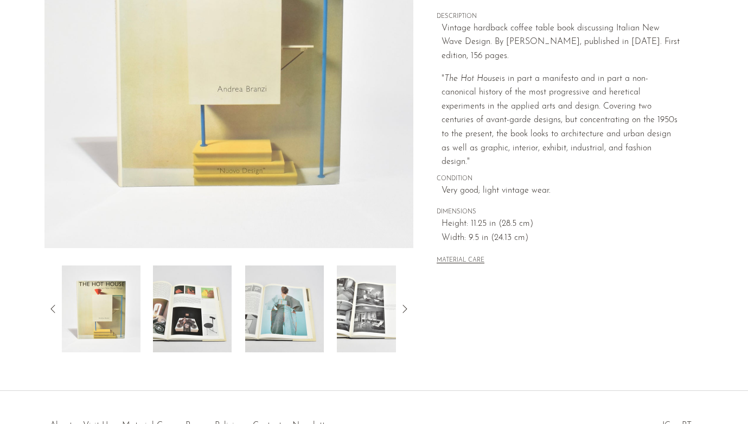
click at [204, 306] on img at bounding box center [192, 308] width 79 height 87
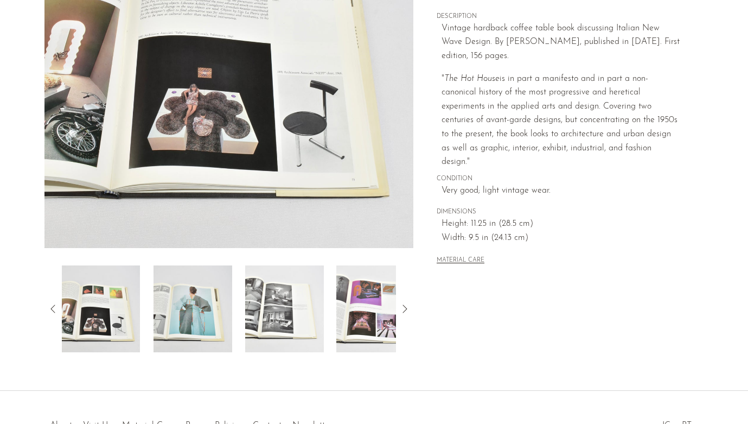
click at [222, 303] on img at bounding box center [192, 308] width 79 height 87
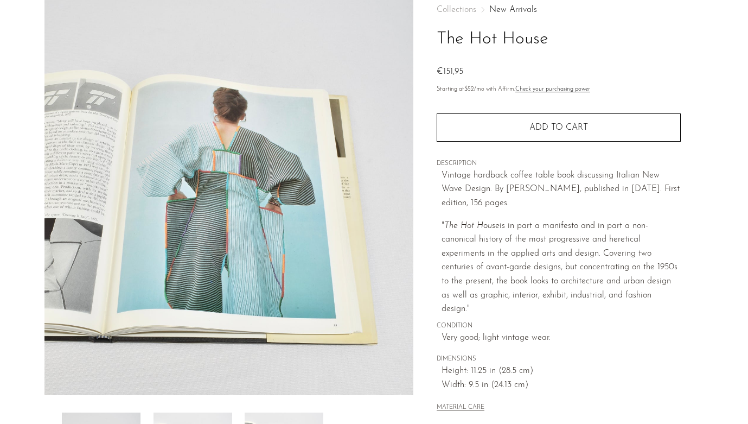
scroll to position [41, 0]
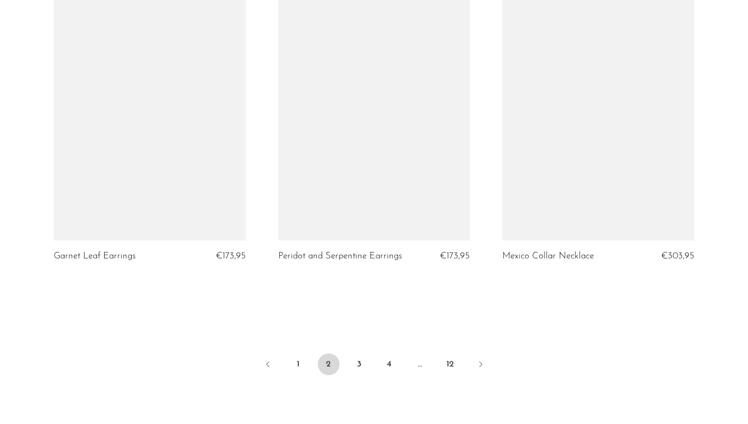
scroll to position [3766, 0]
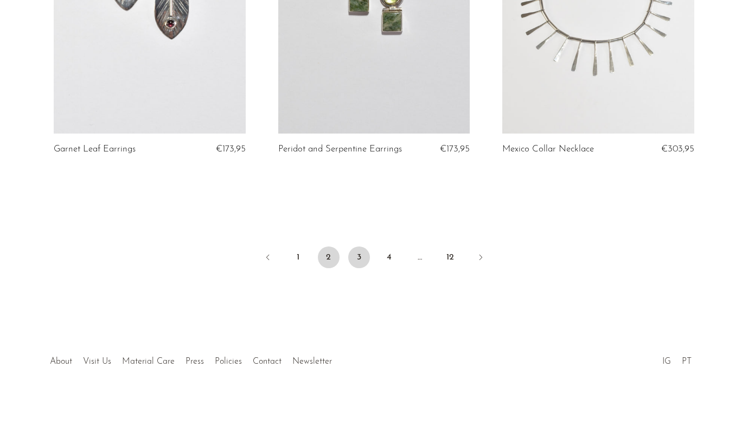
click at [362, 248] on link "3" at bounding box center [359, 257] width 22 height 22
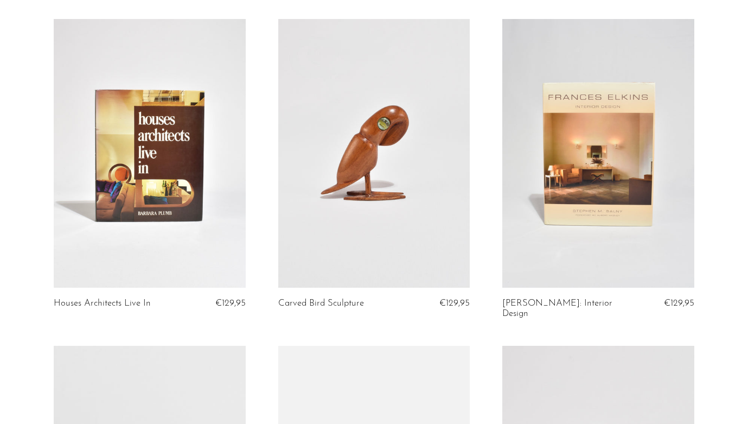
scroll to position [1038, 0]
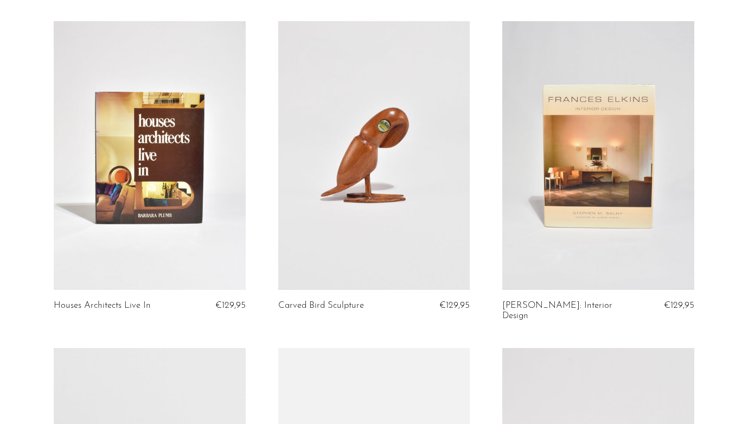
click at [240, 151] on link at bounding box center [150, 155] width 192 height 268
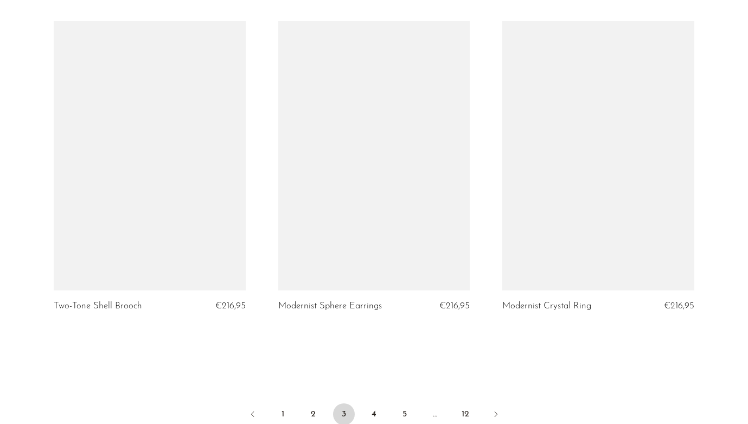
scroll to position [3612, 0]
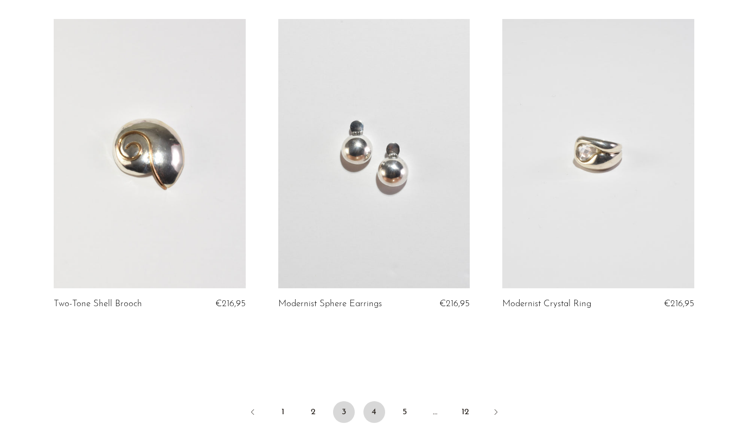
click at [368, 401] on link "4" at bounding box center [374, 412] width 22 height 22
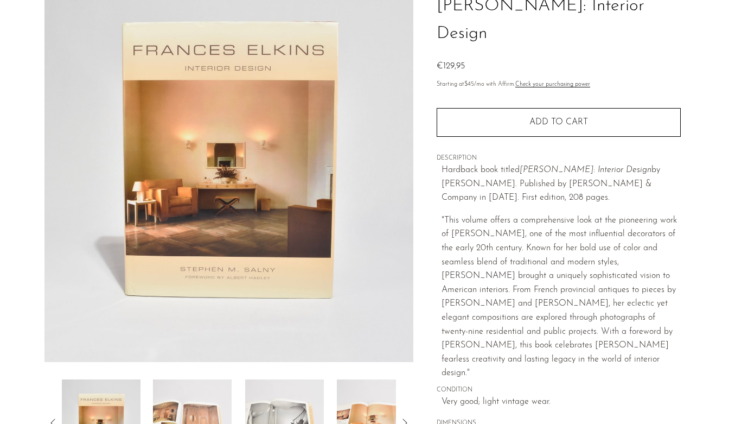
scroll to position [106, 0]
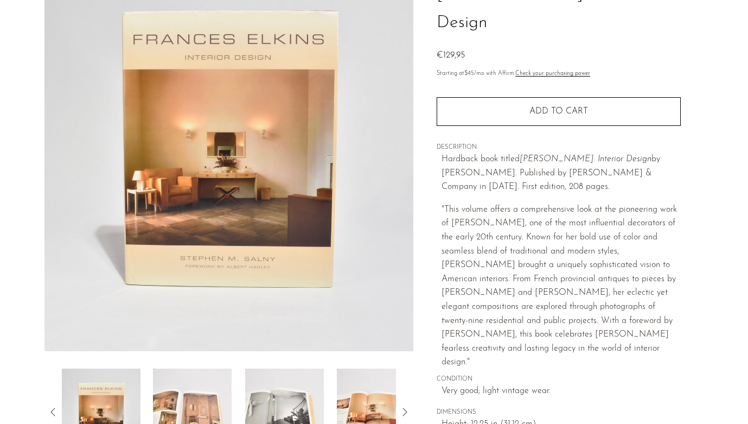
click at [206, 396] on img at bounding box center [192, 411] width 79 height 87
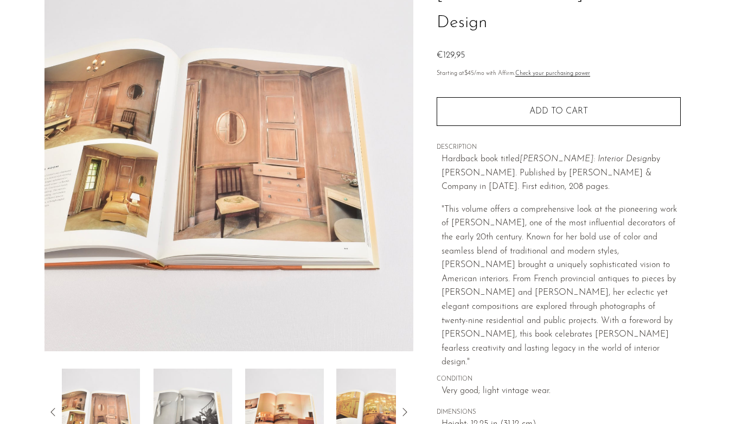
click at [206, 396] on img at bounding box center [192, 411] width 79 height 87
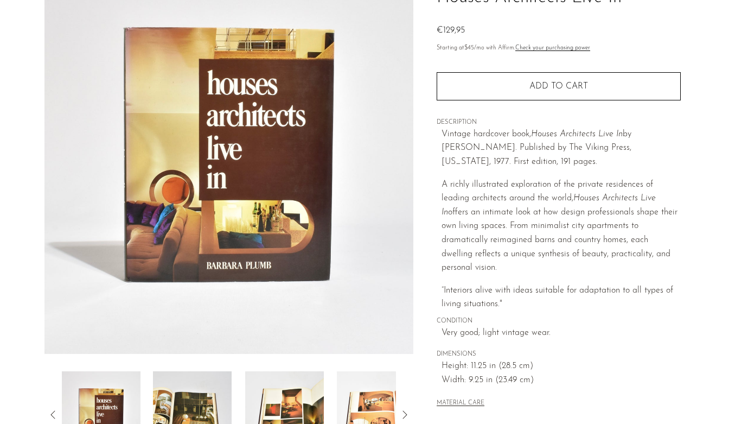
scroll to position [117, 0]
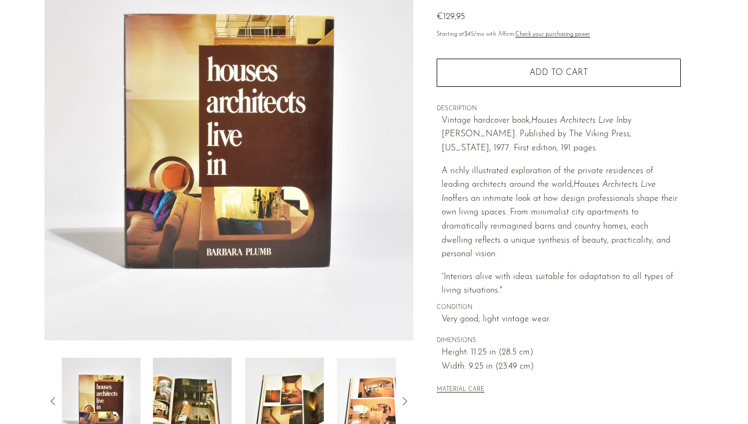
click at [201, 375] on img at bounding box center [192, 400] width 79 height 87
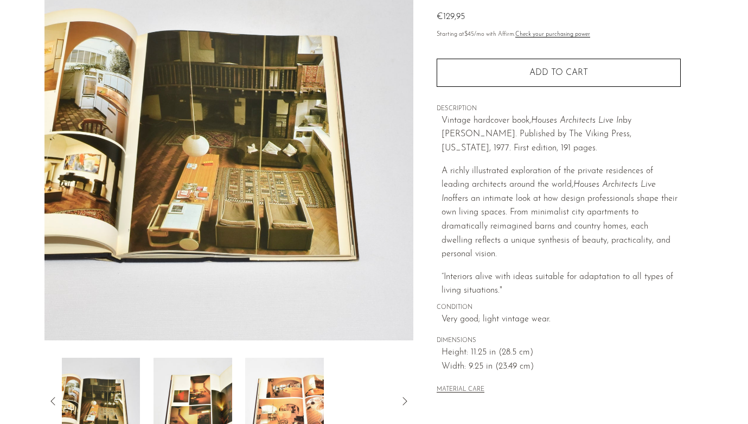
click at [222, 380] on img at bounding box center [192, 400] width 79 height 87
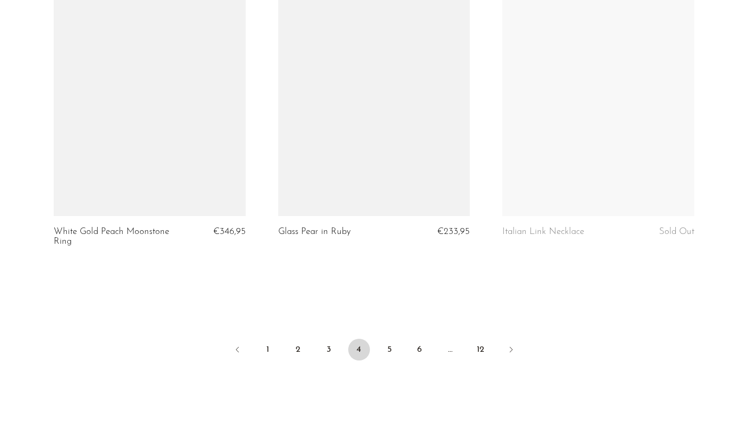
scroll to position [3705, 0]
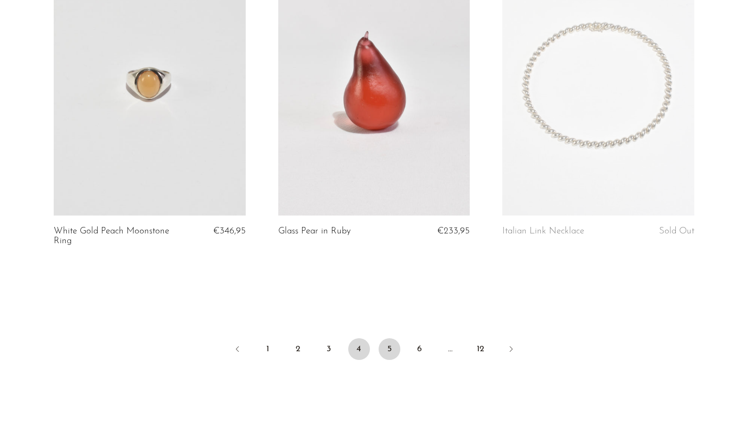
click at [385, 338] on link "5" at bounding box center [390, 349] width 22 height 22
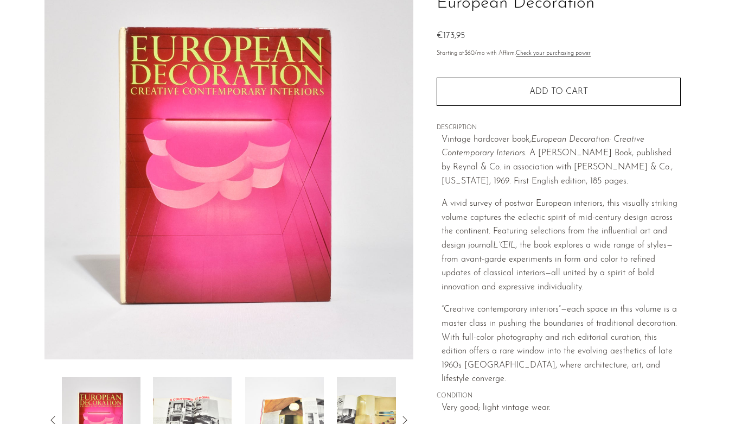
scroll to position [105, 0]
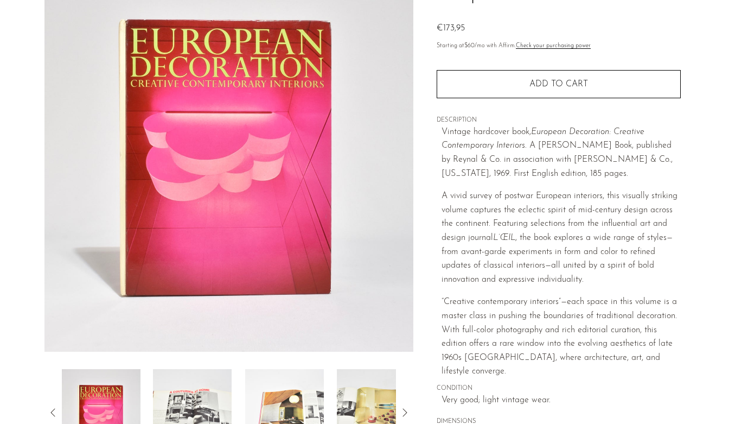
click at [219, 401] on img at bounding box center [192, 412] width 79 height 87
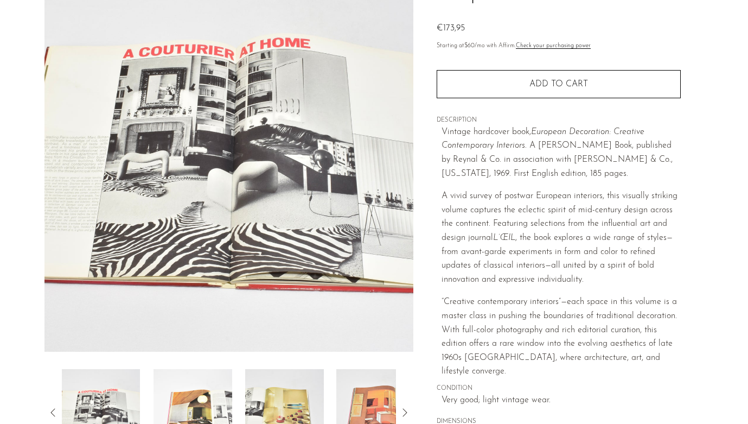
click at [225, 401] on img at bounding box center [192, 412] width 79 height 87
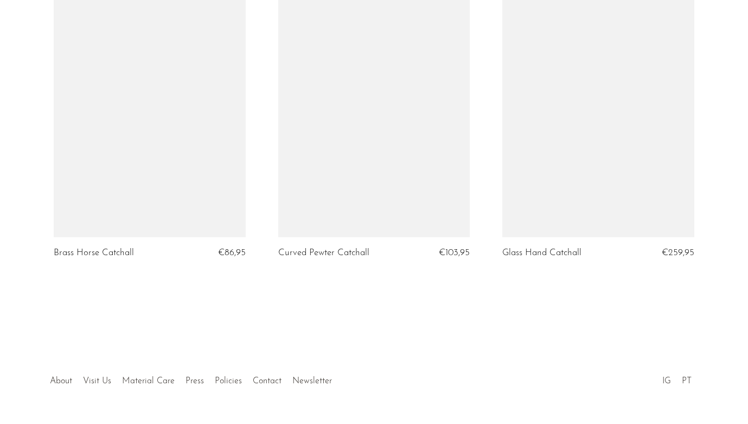
scroll to position [793, 0]
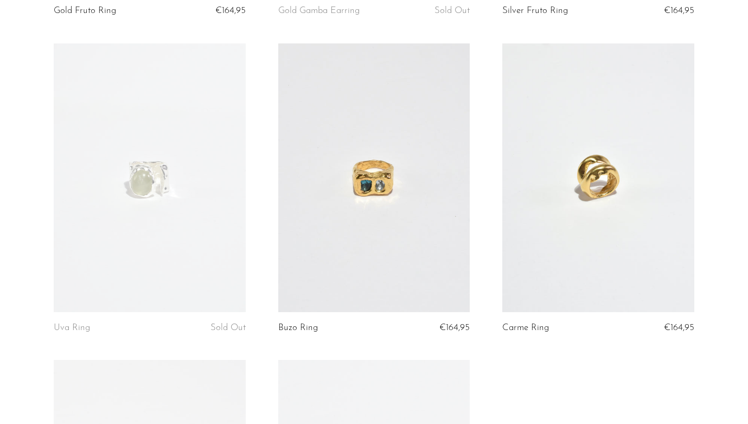
scroll to position [452, 0]
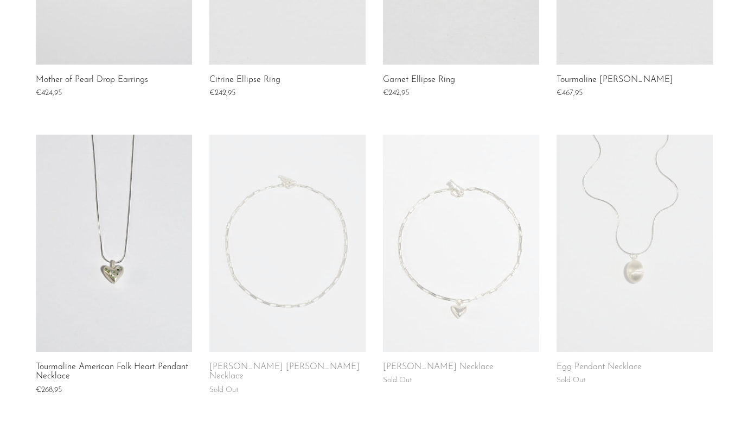
scroll to position [694, 0]
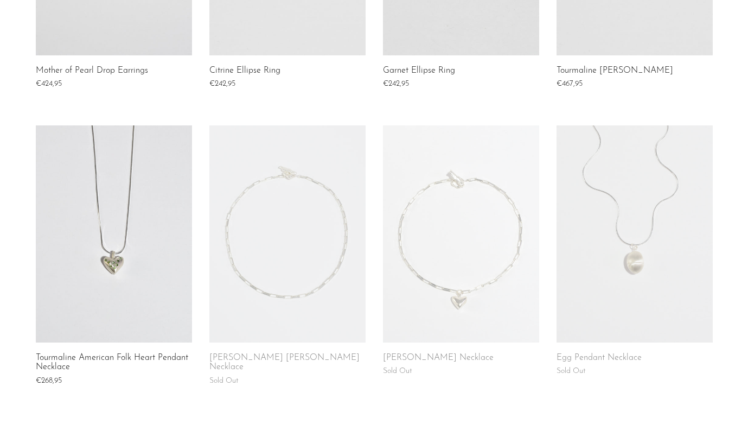
click at [95, 158] on link at bounding box center [114, 233] width 156 height 217
